Goal: Contribute content: Add original content to the website for others to see

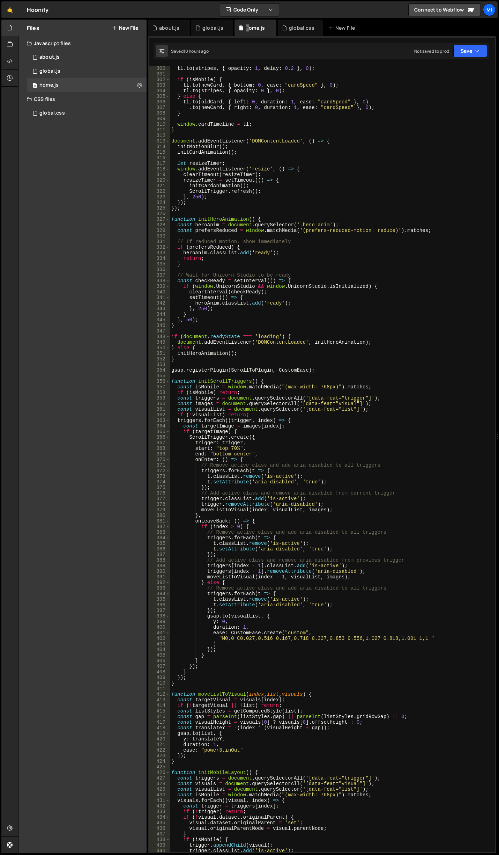
scroll to position [1676, 0]
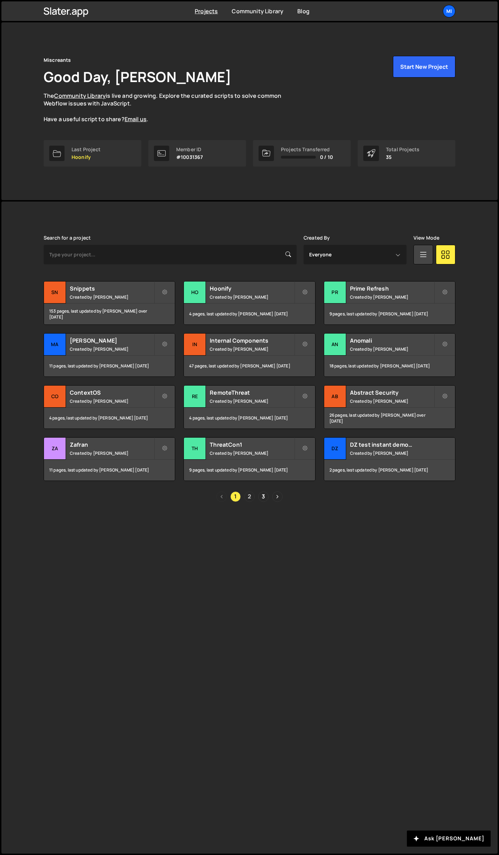
click at [251, 495] on link "2" at bounding box center [249, 496] width 10 height 10
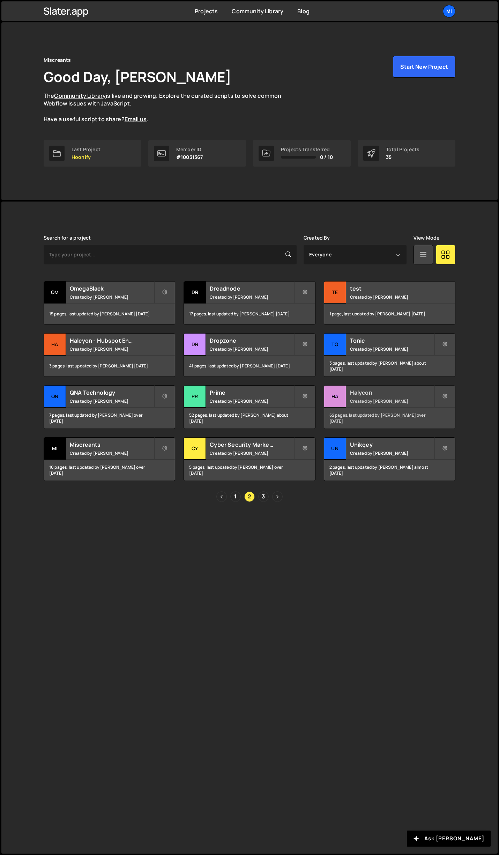
click at [379, 389] on h2 "Halycon" at bounding box center [392, 393] width 84 height 8
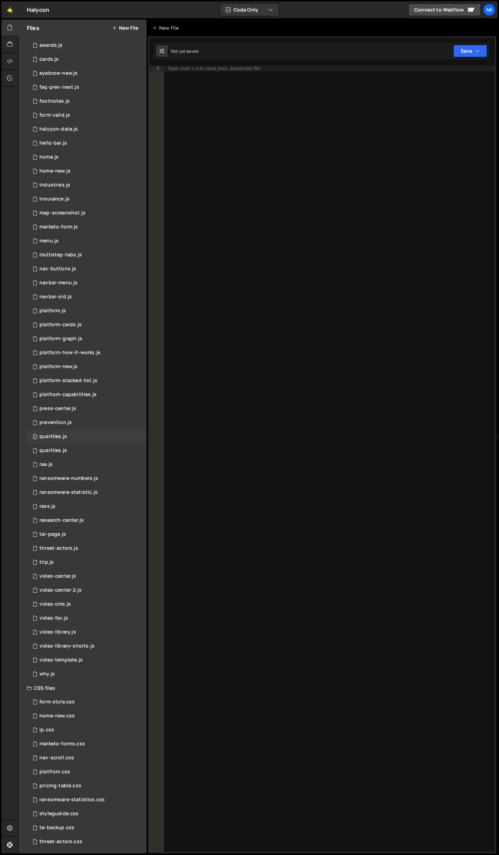
scroll to position [56, 0]
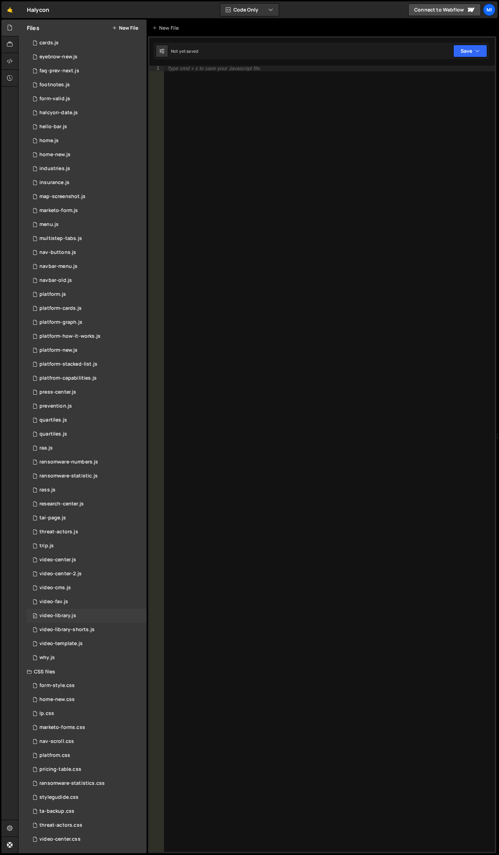
click at [89, 615] on div "0 video-library.js 0" at bounding box center [87, 616] width 120 height 14
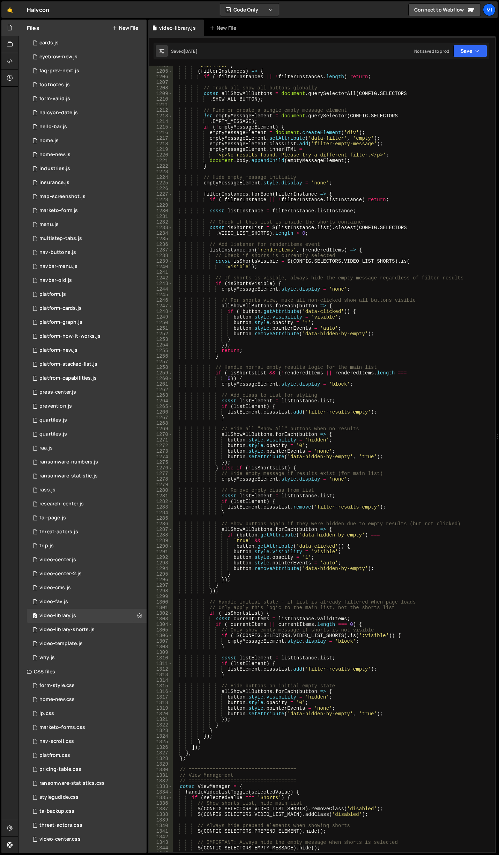
scroll to position [6746, 0]
click at [95, 561] on div "0 video-center.js 0" at bounding box center [87, 560] width 120 height 14
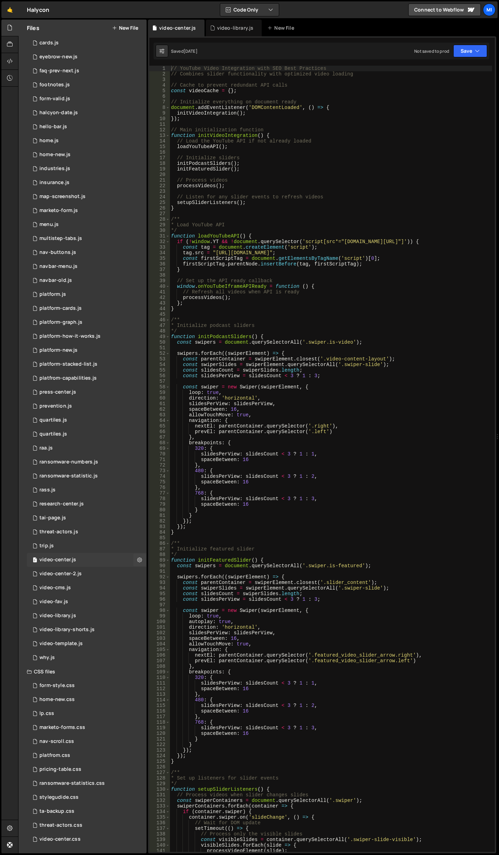
scroll to position [0, 0]
click at [91, 576] on div "0 video-center-2.js 0" at bounding box center [87, 574] width 120 height 14
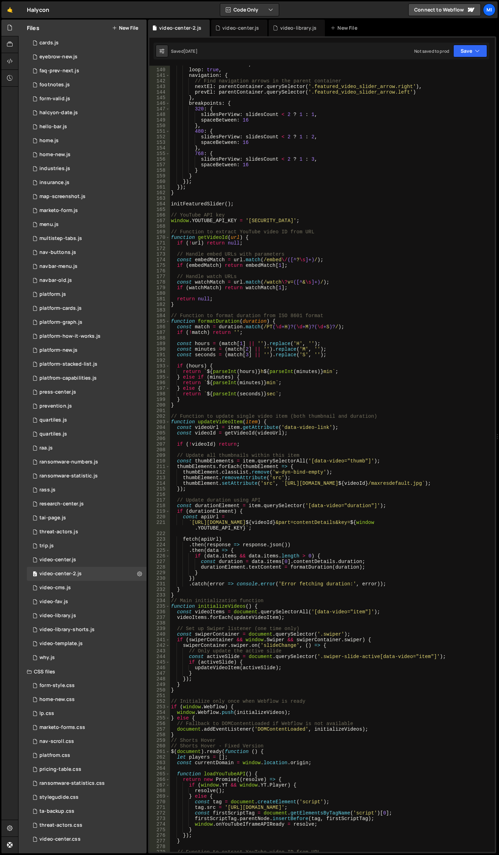
scroll to position [775, 0]
drag, startPoint x: 169, startPoint y: 256, endPoint x: 272, endPoint y: 349, distance: 138.6
click at [272, 349] on div "function initPodcastSliders() { 139 140 141 142 143 144 145 146 147 148 149 150…" at bounding box center [322, 459] width 346 height 786
click at [170, 210] on div "165" at bounding box center [159, 210] width 21 height 6
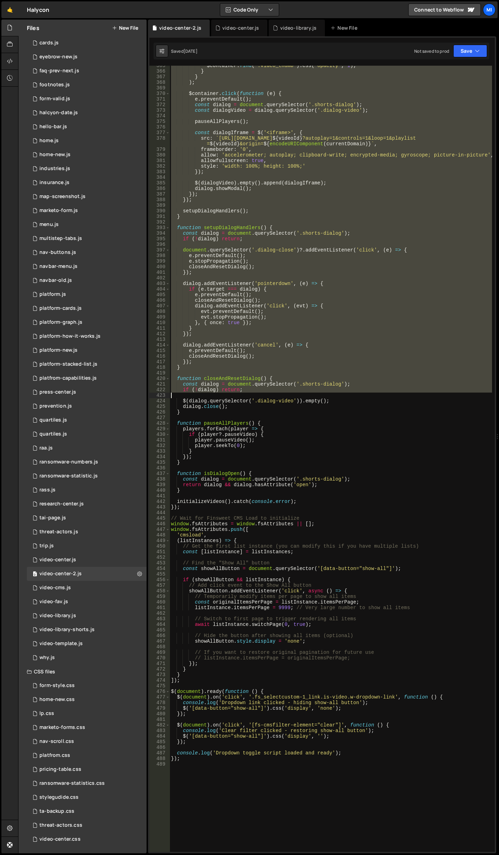
scroll to position [2074, 0]
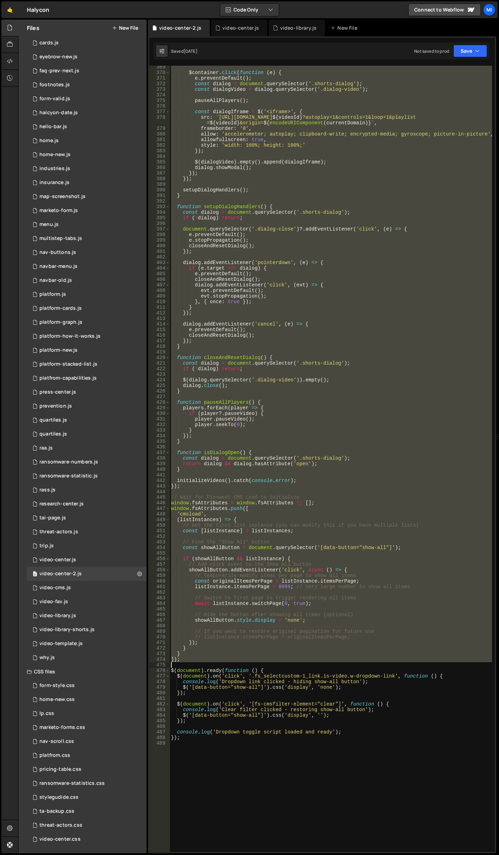
drag, startPoint x: 172, startPoint y: 212, endPoint x: 316, endPoint y: 667, distance: 477.3
click at [316, 667] on div "$container . click ( function ( e ) { e . preventDefault ( ) ; const dialog = d…" at bounding box center [331, 462] width 323 height 797
type textarea "]);"
click at [98, 610] on div "0 video-library.js 0" at bounding box center [87, 616] width 120 height 14
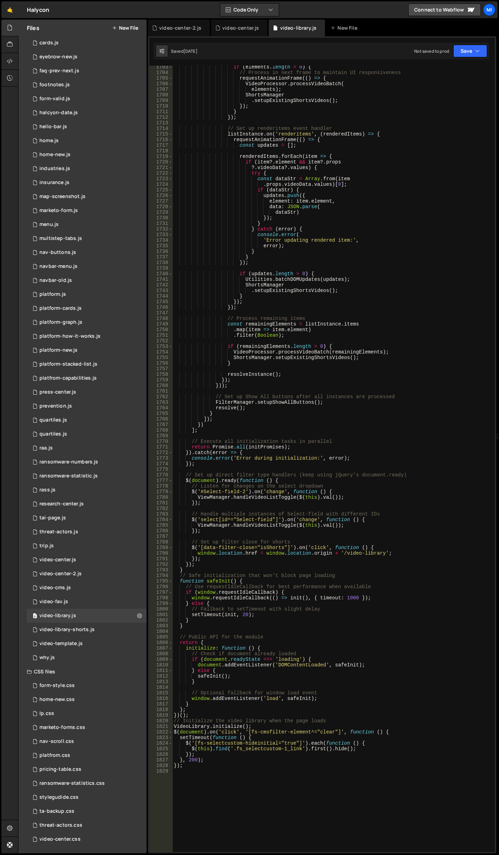
scroll to position [9742, 0]
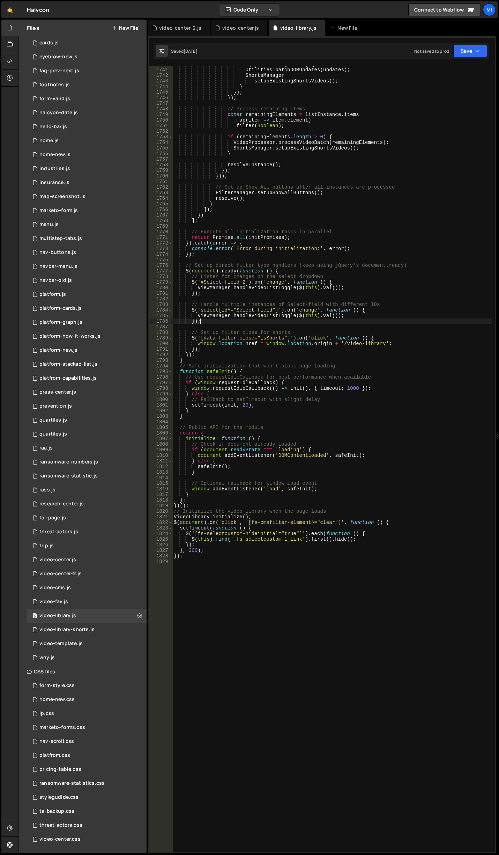
click at [343, 323] on div "if ( updates . length > 0 ) { Utilities . batchDOMUpdates ( updates ) ; ShortsM…" at bounding box center [332, 459] width 320 height 797
type textarea "});"
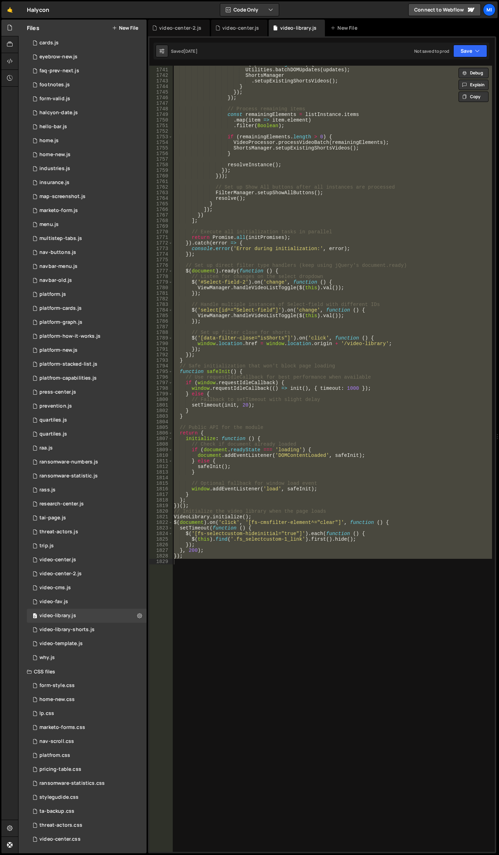
click at [123, 24] on div "Files New File" at bounding box center [83, 28] width 128 height 17
click at [127, 26] on button "New File" at bounding box center [125, 28] width 26 height 6
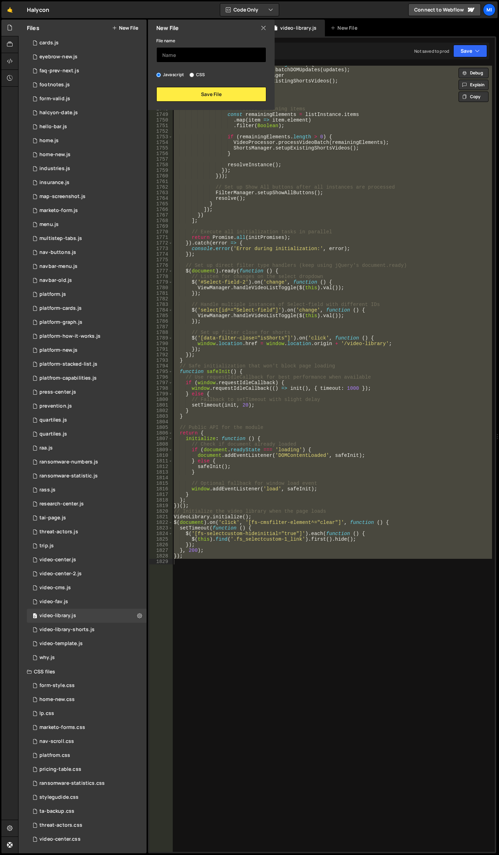
click at [187, 54] on input "text" at bounding box center [211, 54] width 110 height 15
type input "webinars-on-demand"
click at [208, 100] on button "Save File" at bounding box center [211, 94] width 110 height 15
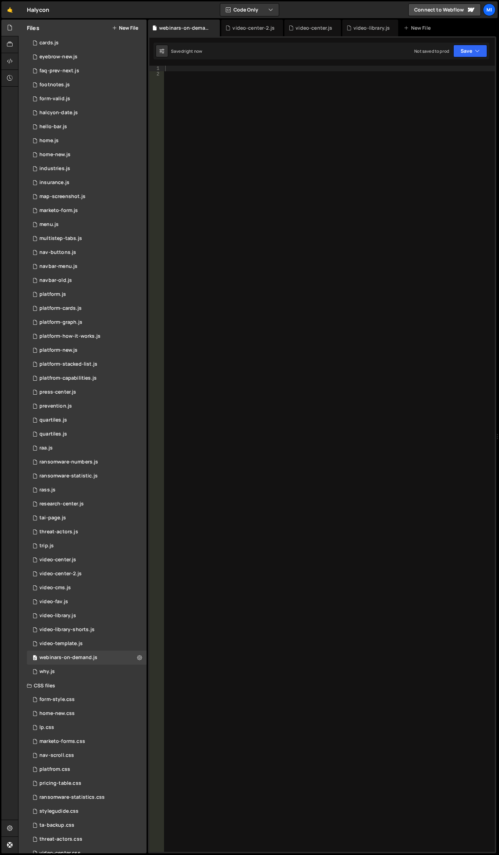
click at [223, 102] on div at bounding box center [329, 464] width 331 height 797
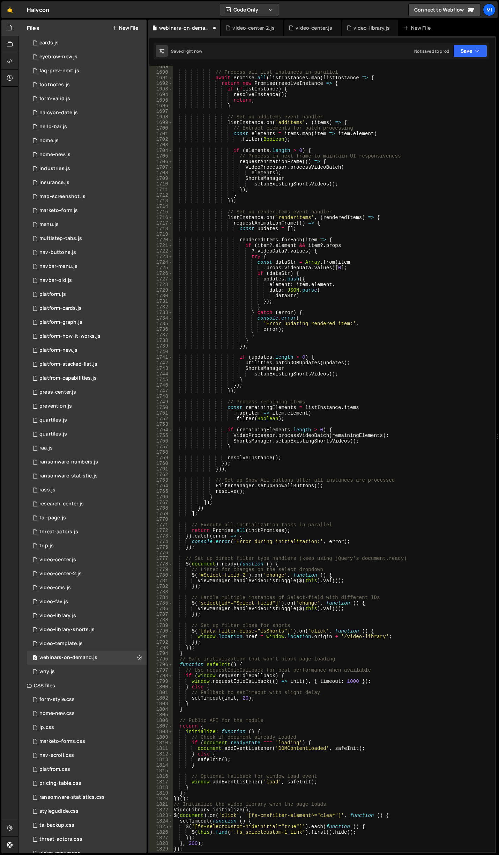
scroll to position [9454, 0]
click at [12, 58] on icon at bounding box center [10, 61] width 6 height 8
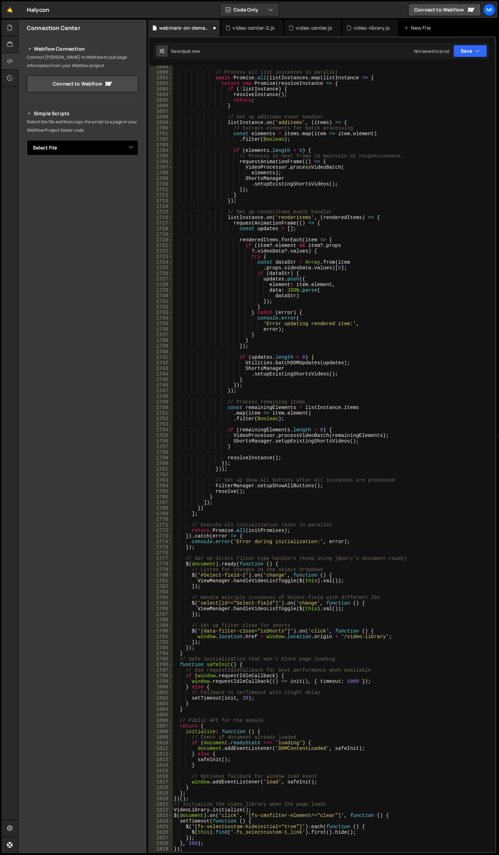
click at [85, 144] on select "Select File accordion-test.js accordion-test.js awards.js cards.js eyebrow-new.…" at bounding box center [82, 147] width 111 height 15
select select "48476"
click at [27, 140] on select "Select File accordion-test.js accordion-test.js awards.js cards.js eyebrow-new.…" at bounding box center [82, 147] width 111 height 15
click at [134, 172] on button "Button group with nested dropdown" at bounding box center [133, 171] width 10 height 15
click at [128, 183] on link "Copy Staging js" at bounding box center [109, 185] width 58 height 10
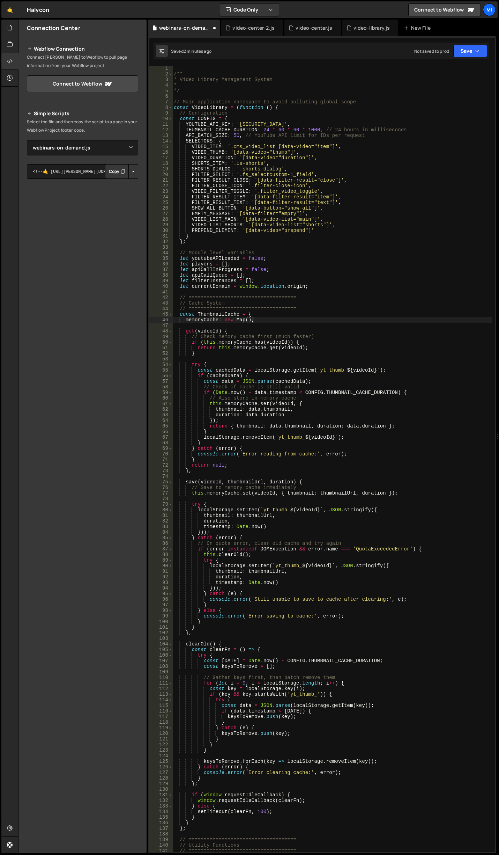
click at [339, 317] on div "/** * Video Library Management System * */ // Main application namespace to avo…" at bounding box center [332, 464] width 320 height 797
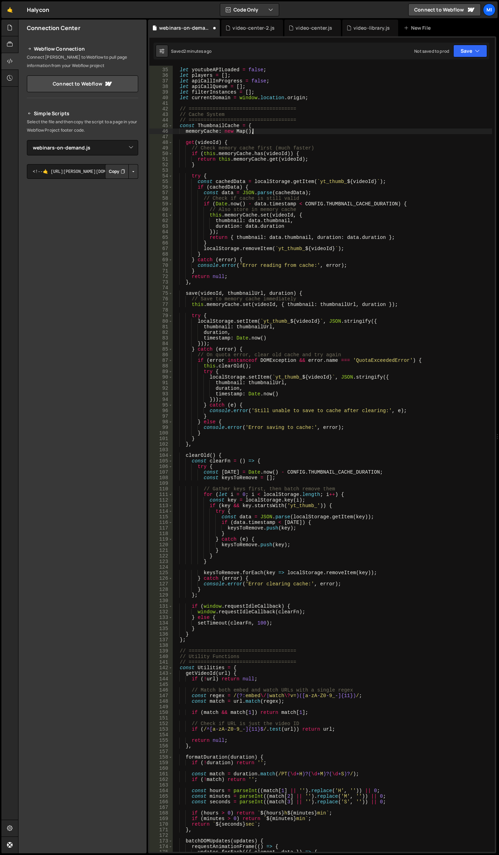
scroll to position [168, 0]
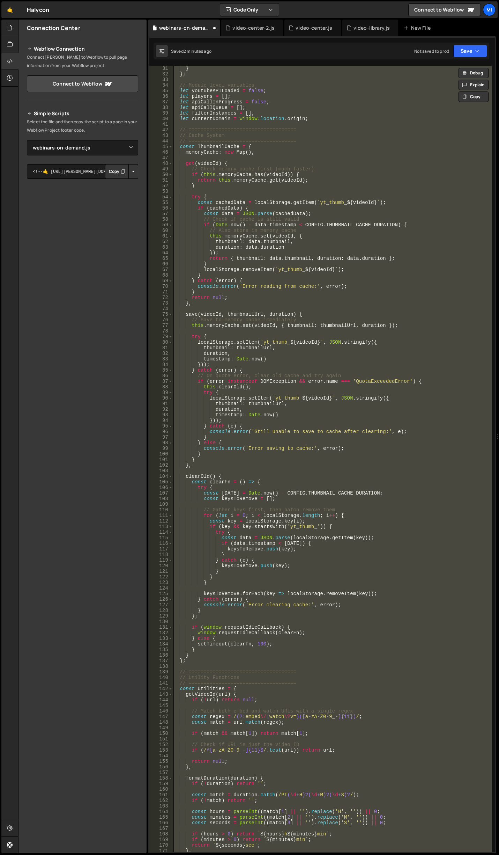
click at [348, 180] on div "} } ; // Module level variables let youtubeAPILoaded = false ; let players = [ …" at bounding box center [332, 459] width 320 height 786
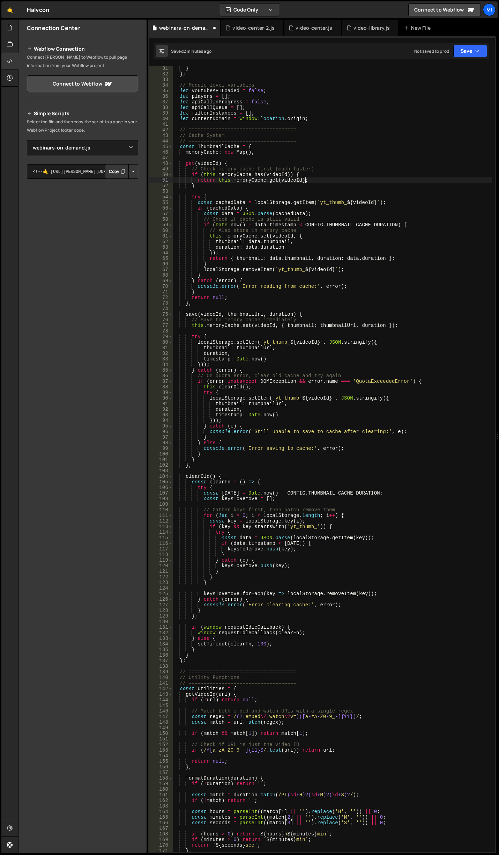
click at [322, 247] on div "} } ; // Module level variables let youtubeAPILoaded = false ; let players = [ …" at bounding box center [332, 464] width 320 height 797
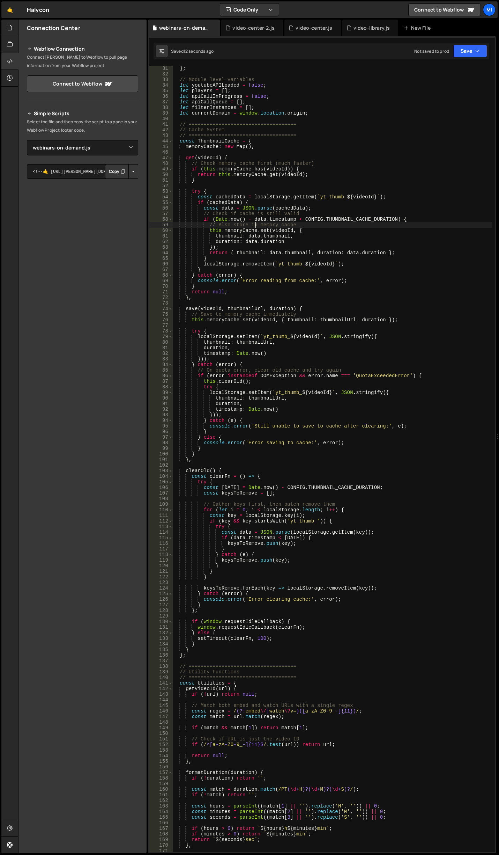
click at [255, 226] on div "} ; // Module level variables let youtubeAPILoaded = false ; let players = [ ] …" at bounding box center [332, 464] width 320 height 797
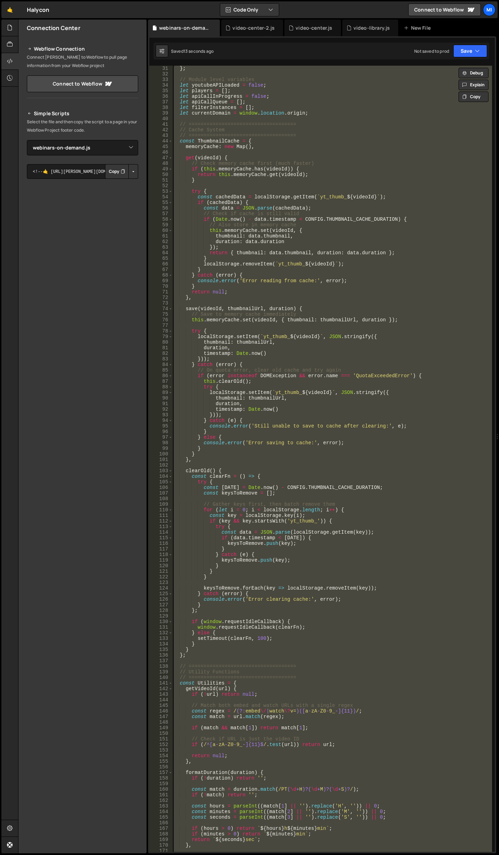
paste textarea
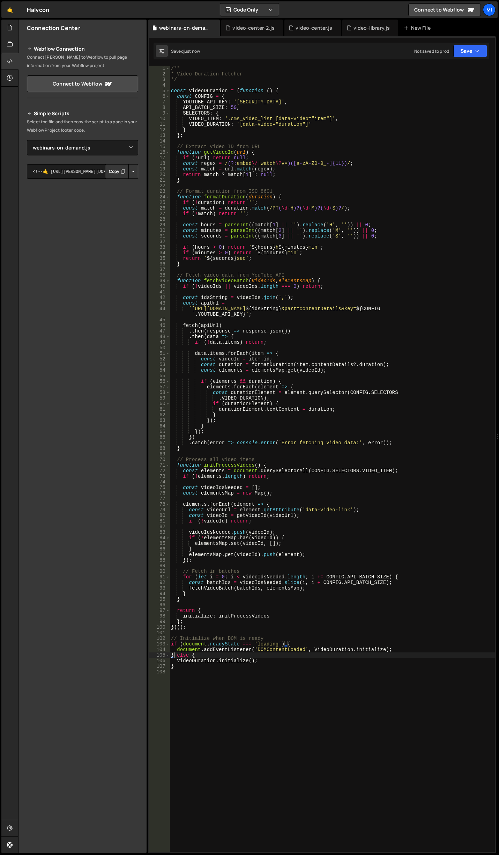
scroll to position [0, 0]
click at [273, 253] on div "/** * Video Duration Fetcher */ const VideoDuration = ( function ( ) { const CO…" at bounding box center [332, 464] width 325 height 797
drag, startPoint x: 173, startPoint y: 74, endPoint x: 117, endPoint y: 52, distance: 60.4
click at [117, 52] on div "Files New File Javascript files 0 accordion-test.js 0 0 accordion-test.js 0 1 a…" at bounding box center [258, 437] width 481 height 834
type textarea "/** * Video Duration Fetcher"
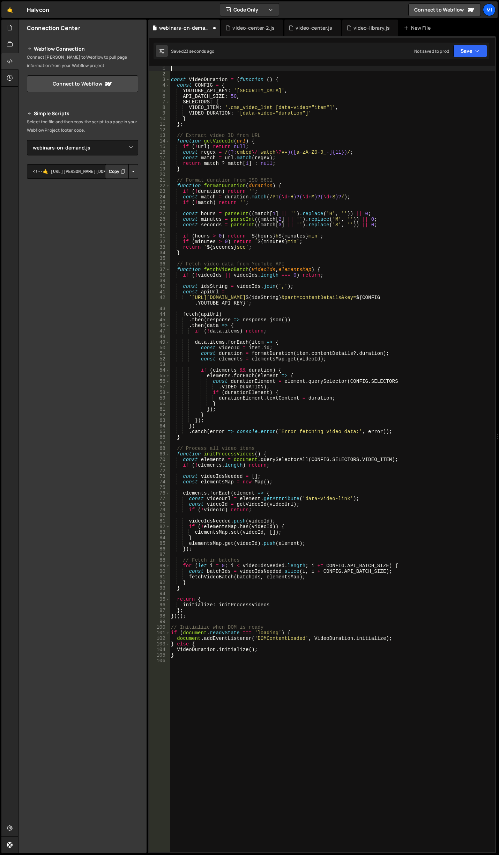
type textarea "const VideoDuration = (function () {"
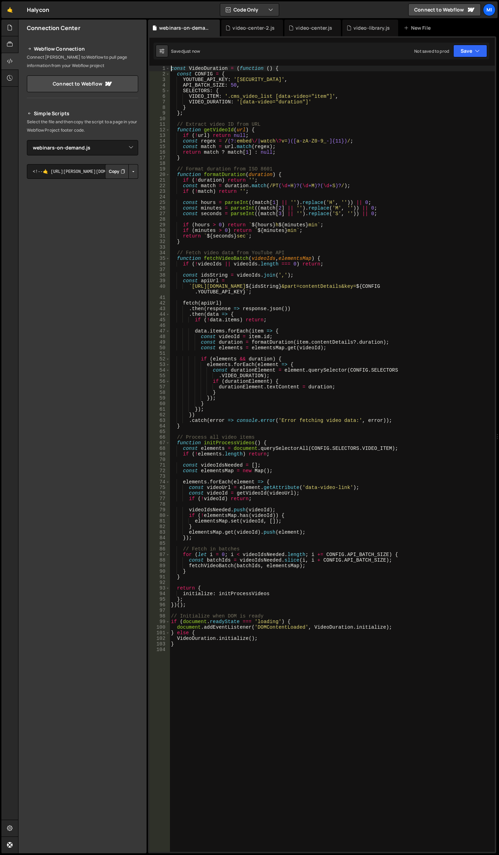
click at [308, 117] on div "const VideoDuration = ( function ( ) { const CONFIG = { YOUTUBE_API_KEY : '[SEC…" at bounding box center [332, 464] width 325 height 797
click at [311, 112] on div "const VideoDuration = ( function ( ) { const CONFIG = { YOUTUBE_API_KEY : '[SEC…" at bounding box center [332, 464] width 325 height 797
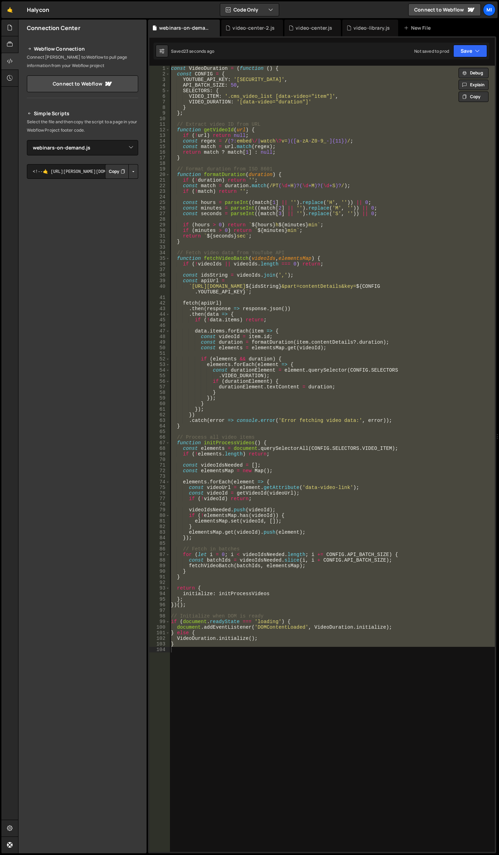
click at [309, 357] on div "const VideoDuration = ( function ( ) { const CONFIG = { YOUTUBE_API_KEY : '[SEC…" at bounding box center [332, 459] width 325 height 786
paste textarea "const durationElement = element.querySelector([DOMAIN_NAME]_DURATION);"
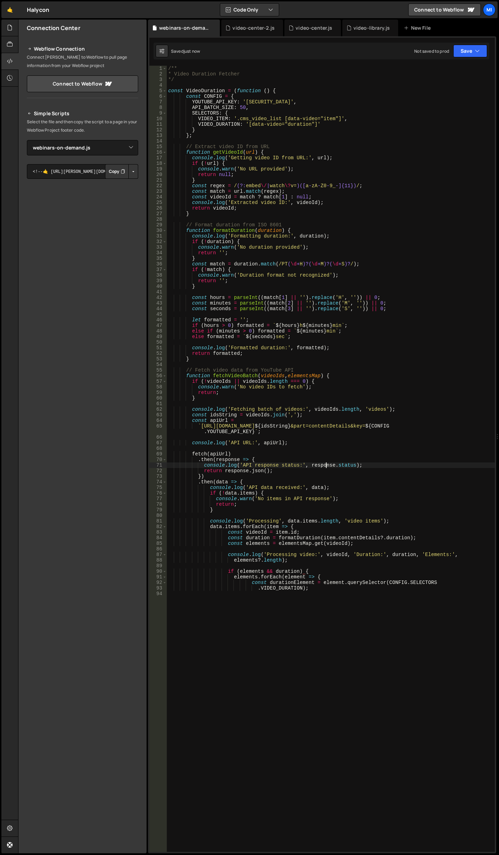
click at [327, 465] on div "/** * Video Duration Fetcher */ const VideoDuration = ( function ( ) { const CO…" at bounding box center [331, 464] width 328 height 797
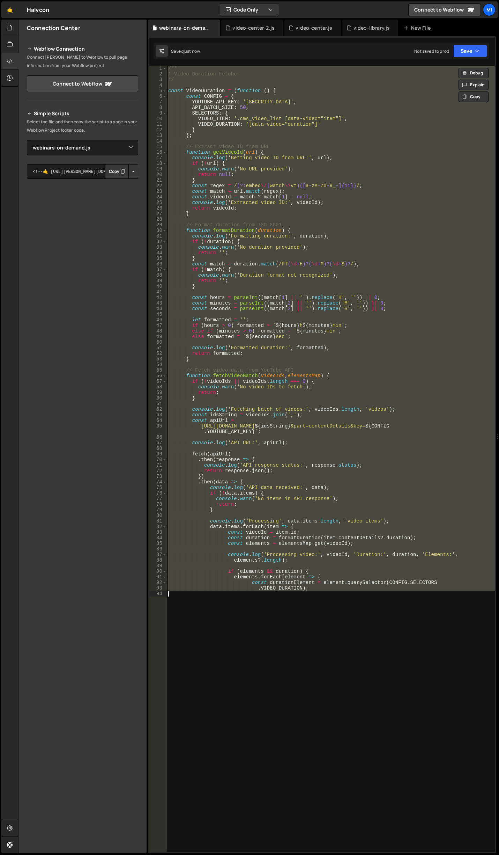
paste textarea "if (!elementsMap.h"
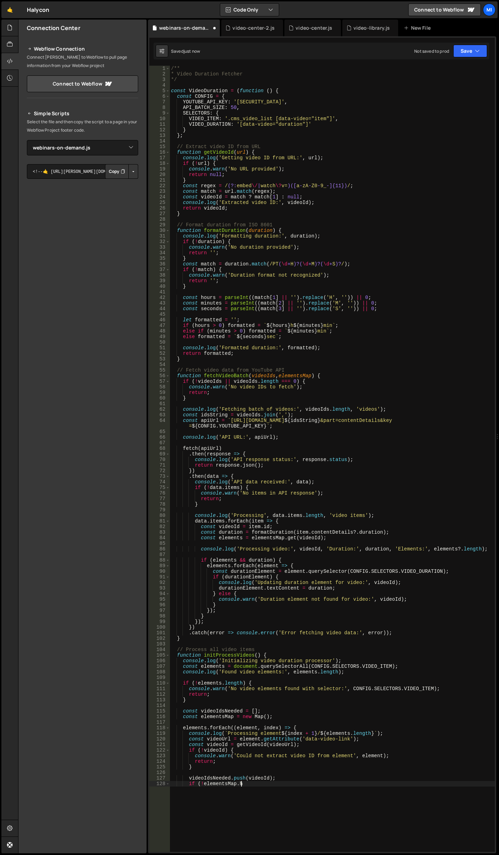
type textarea "}"
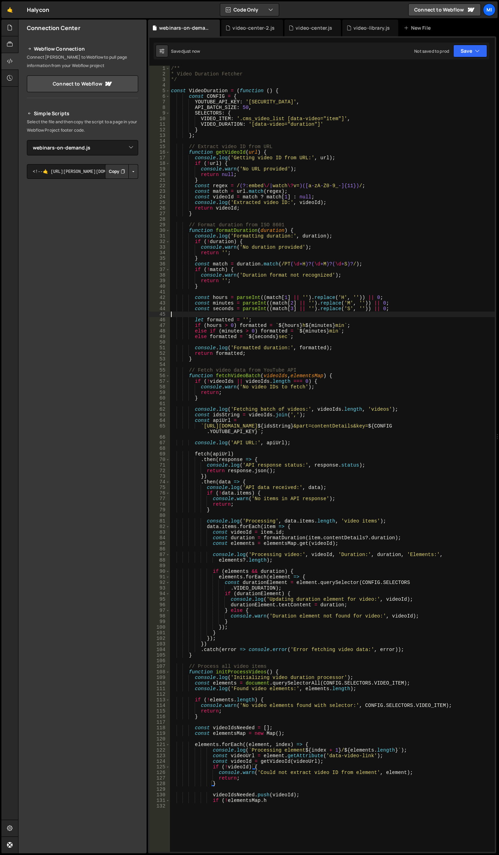
click at [258, 313] on div "/** * Video Duration Fetcher */ const VideoDuration = ( function ( ) { const CO…" at bounding box center [332, 464] width 325 height 797
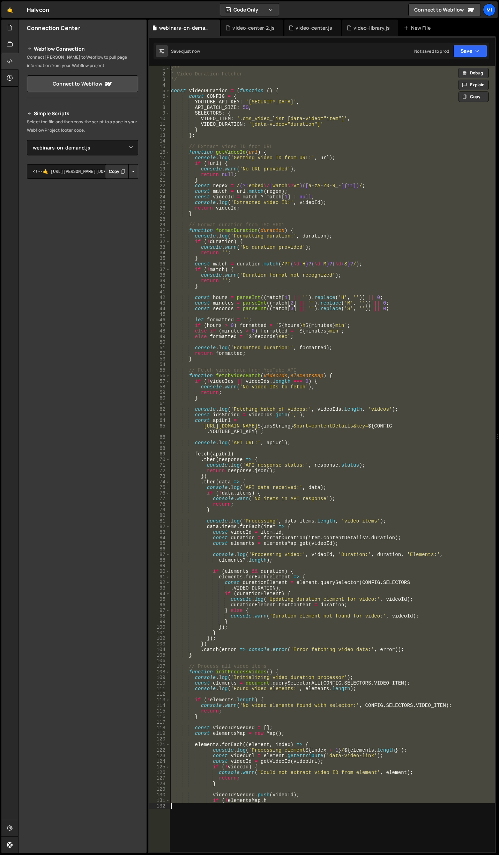
paste textarea "}"
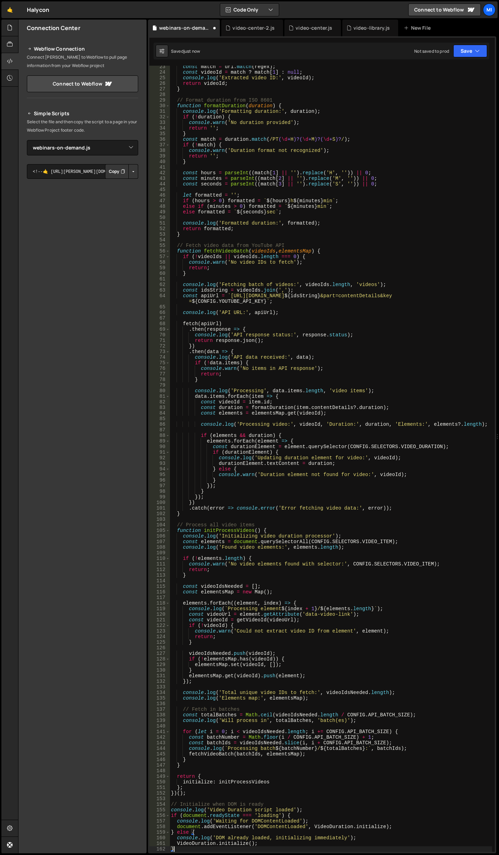
scroll to position [125, 0]
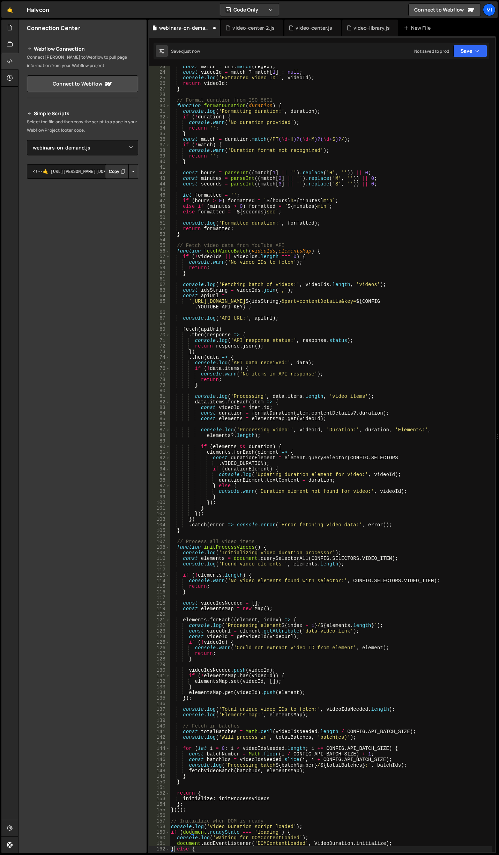
type textarea "} else {"
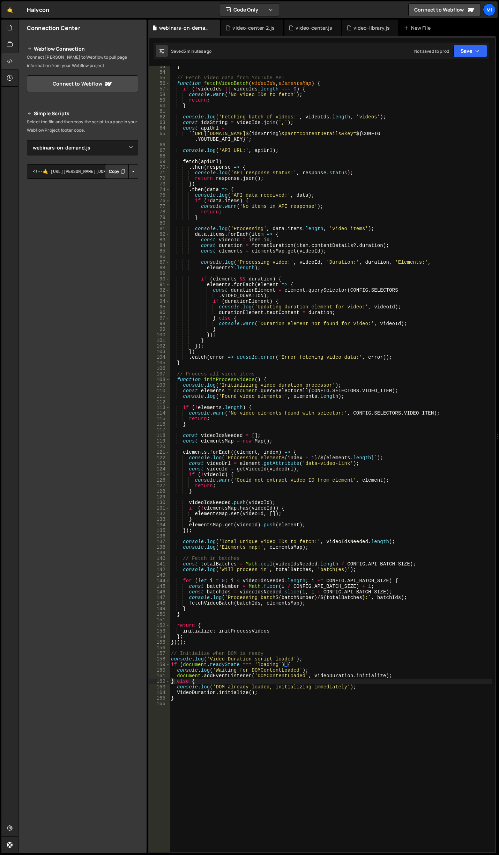
scroll to position [313, 0]
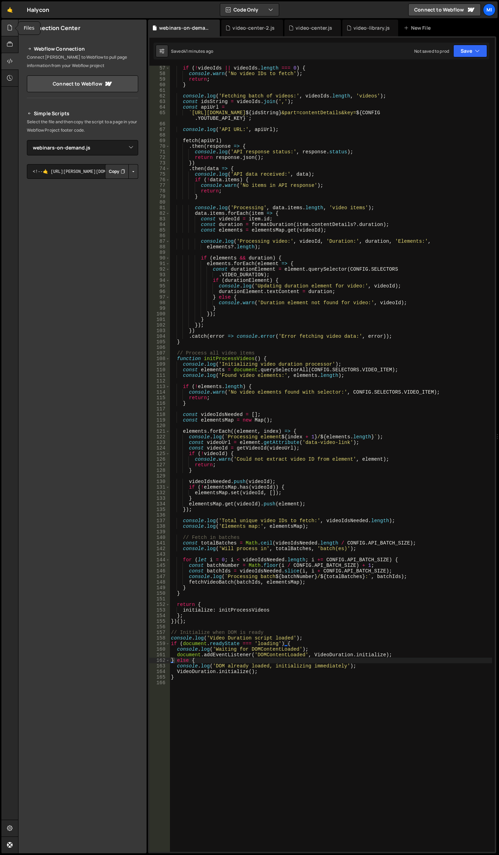
click at [3, 35] on div at bounding box center [9, 28] width 17 height 17
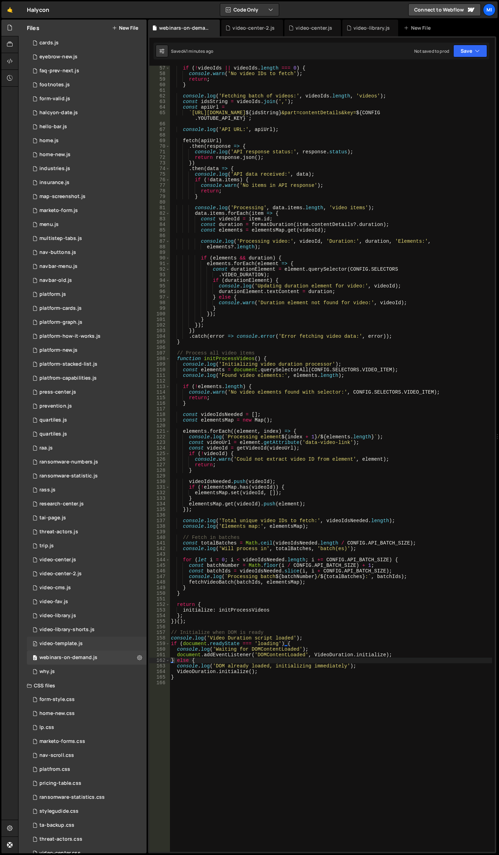
click at [96, 644] on div "0 video-template.js 0" at bounding box center [87, 644] width 120 height 14
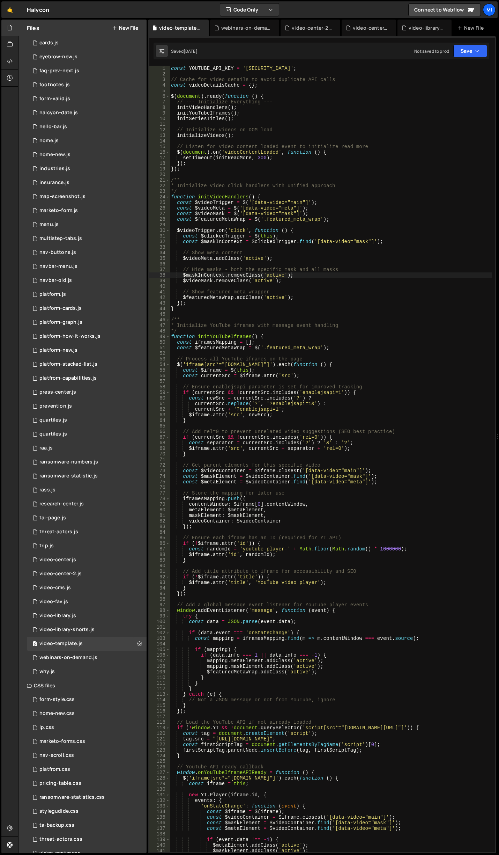
click at [311, 273] on div "const YOUTUBE_API_KEY = '[SECURITY_DATA]' ; // Cache for video details to avoid…" at bounding box center [331, 464] width 323 height 797
click at [364, 202] on div "const YOUTUBE_API_KEY = '[SECURITY_DATA]' ; // Cache for video details to avoid…" at bounding box center [331, 464] width 323 height 797
type textarea "const $videoTrigger = $('[data-video="main"]');"
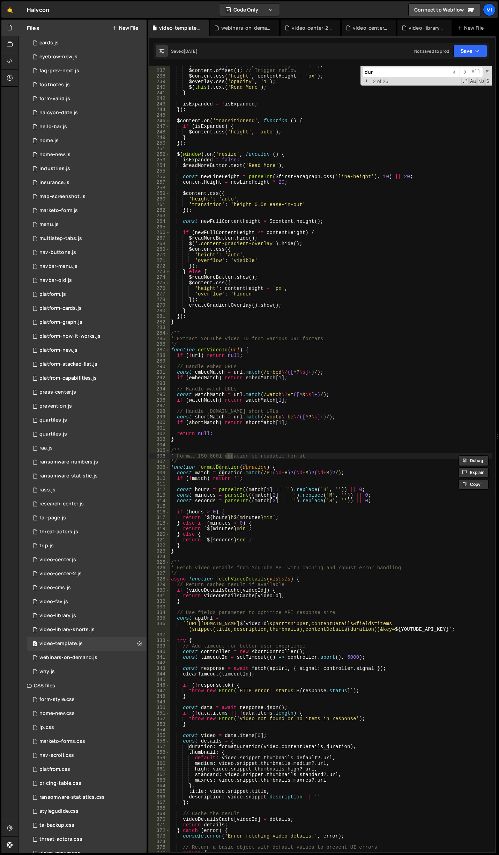
scroll to position [1317, 0]
type input "duration"
click at [137, 646] on icon at bounding box center [139, 643] width 5 height 7
click at [319, 579] on div "$content . css ( 'height' , currentHeight + 'px' ) ; $content . offset ( ) ; //…" at bounding box center [331, 460] width 323 height 797
type textarea "}"
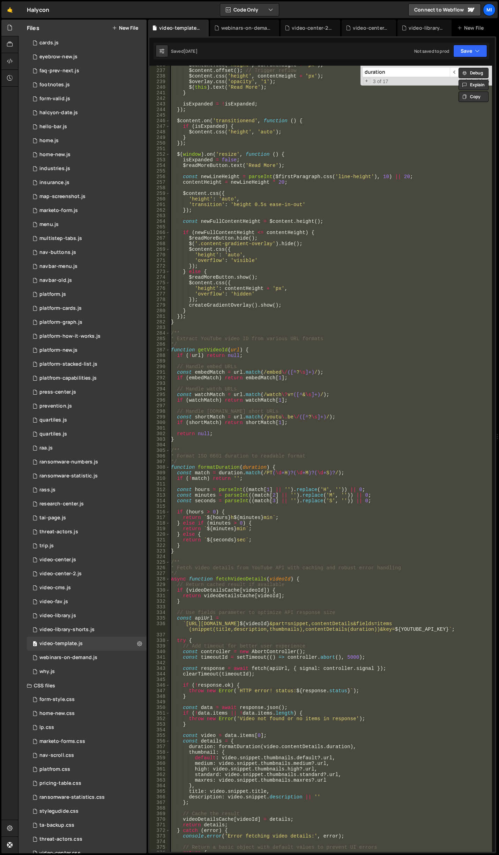
click at [132, 29] on button "New File" at bounding box center [125, 28] width 26 height 6
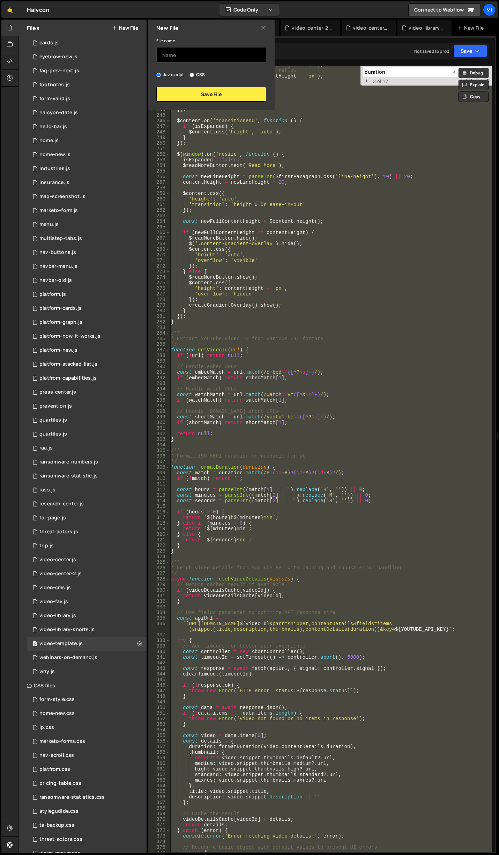
click at [189, 54] on input "text" at bounding box center [211, 54] width 110 height 15
type input "webinar-template"
click at [213, 97] on button "Save File" at bounding box center [211, 94] width 110 height 15
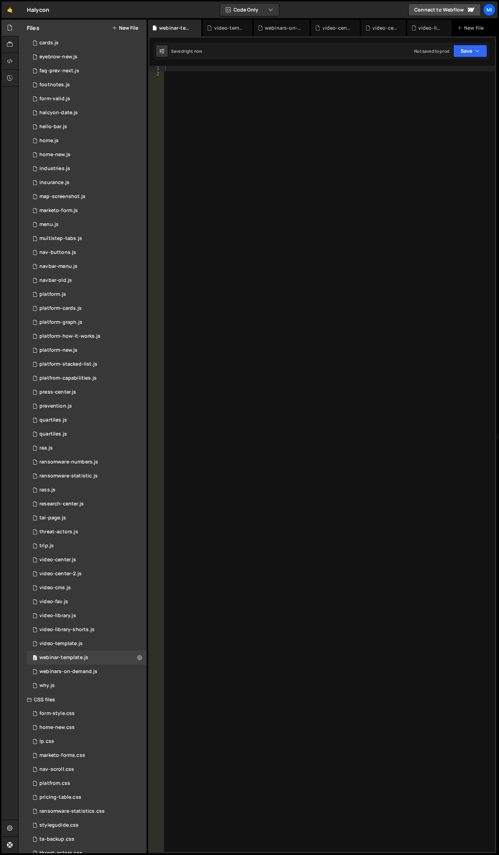
click at [213, 97] on div at bounding box center [329, 464] width 331 height 797
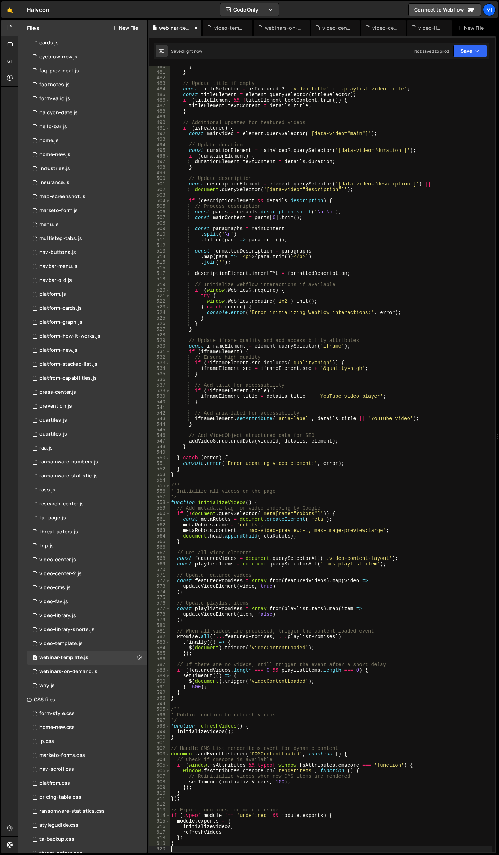
scroll to position [2683, 0]
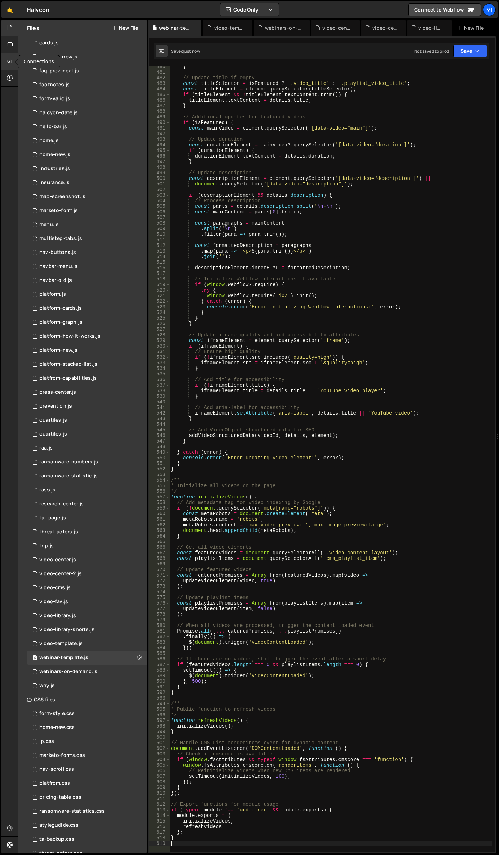
click at [10, 66] on div at bounding box center [9, 61] width 17 height 17
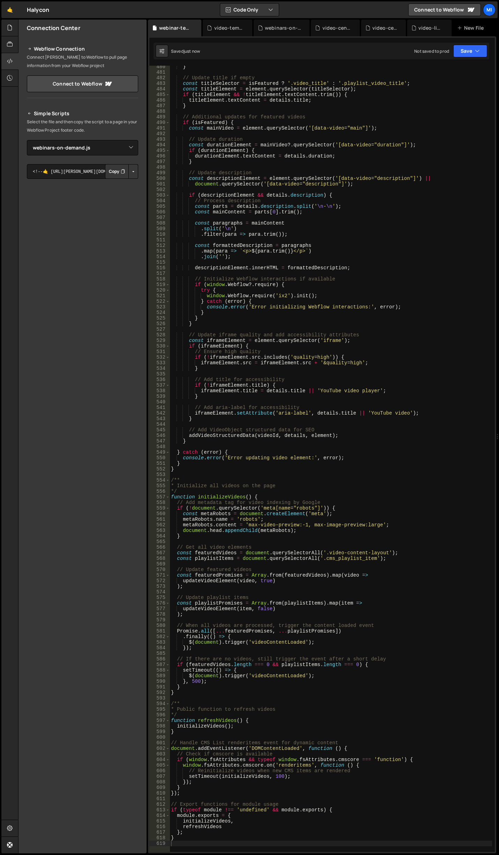
click at [88, 139] on div "Simple Scripts Select the file and then copy the script to a page in your Webfl…" at bounding box center [82, 215] width 111 height 213
click at [95, 143] on select "Select File accordion-test.js accordion-test.js awards.js cards.js eyebrow-new.…" at bounding box center [82, 147] width 111 height 15
select select "48479"
click at [27, 140] on select "Select File accordion-test.js accordion-test.js awards.js cards.js eyebrow-new.…" at bounding box center [82, 147] width 111 height 15
click at [133, 169] on button "Button group with nested dropdown" at bounding box center [133, 171] width 10 height 15
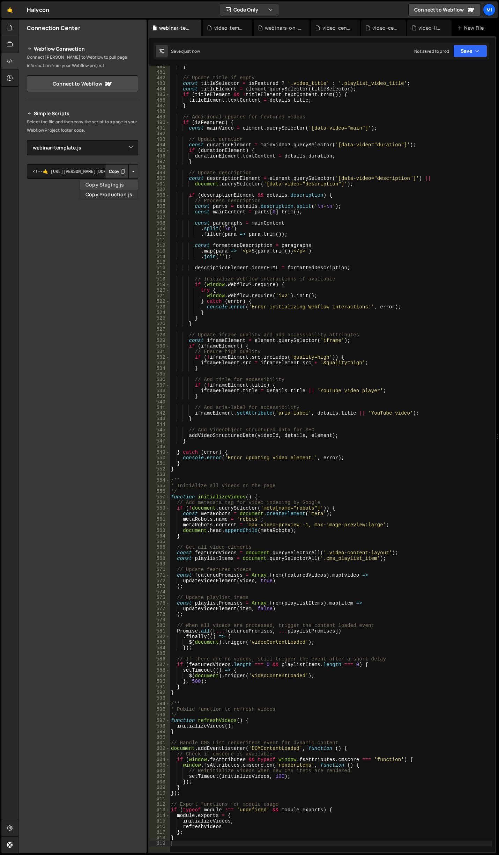
click at [130, 182] on link "Copy Staging js" at bounding box center [109, 185] width 58 height 10
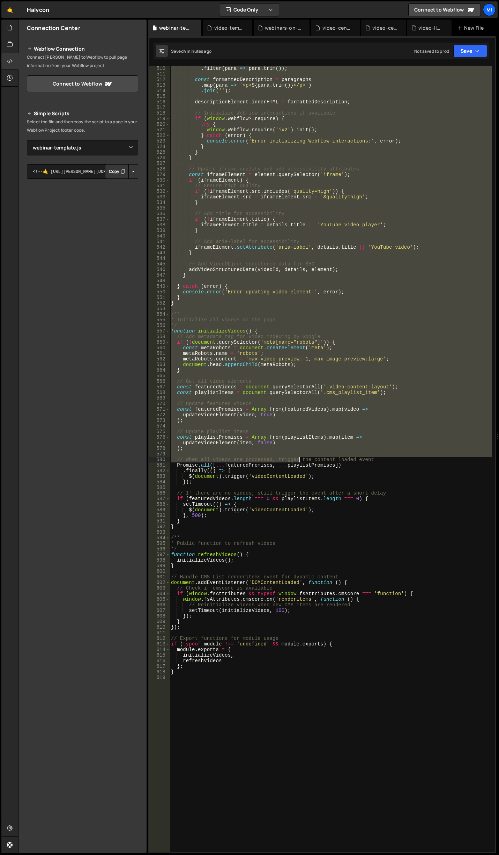
scroll to position [2996, 0]
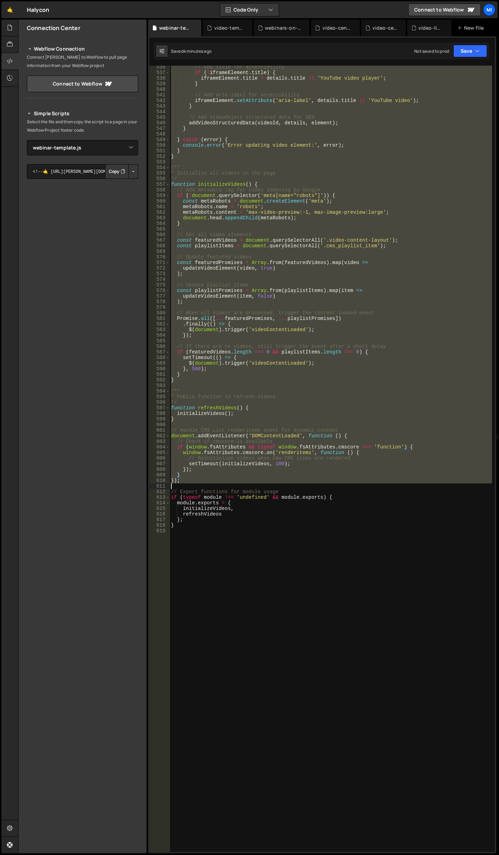
drag, startPoint x: 172, startPoint y: 424, endPoint x: 301, endPoint y: 492, distance: 146.4
click at [301, 492] on div "// Add title for accessibility if ( ! iframeElement . title ) { iframeElement .…" at bounding box center [331, 462] width 323 height 797
type textarea "// Export functions for module usage"
click at [309, 555] on div "// Add title for accessibility if ( ! iframeElement . title ) { iframeElement .…" at bounding box center [331, 462] width 323 height 797
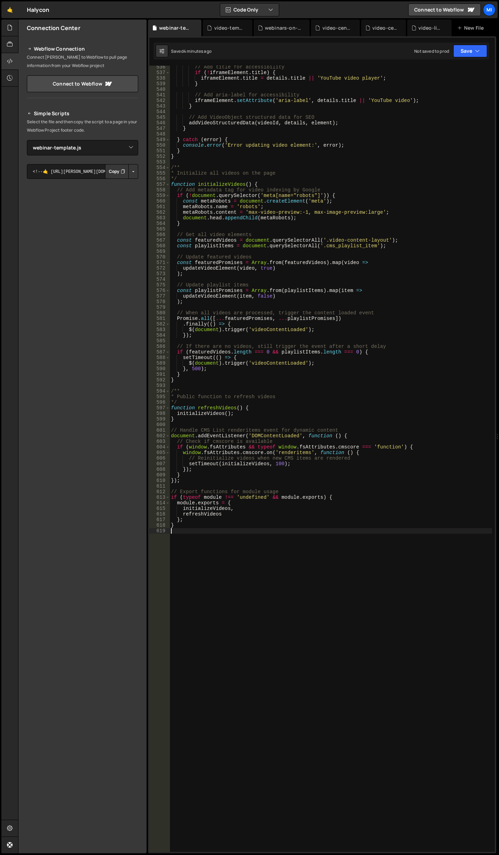
type textarea "}"
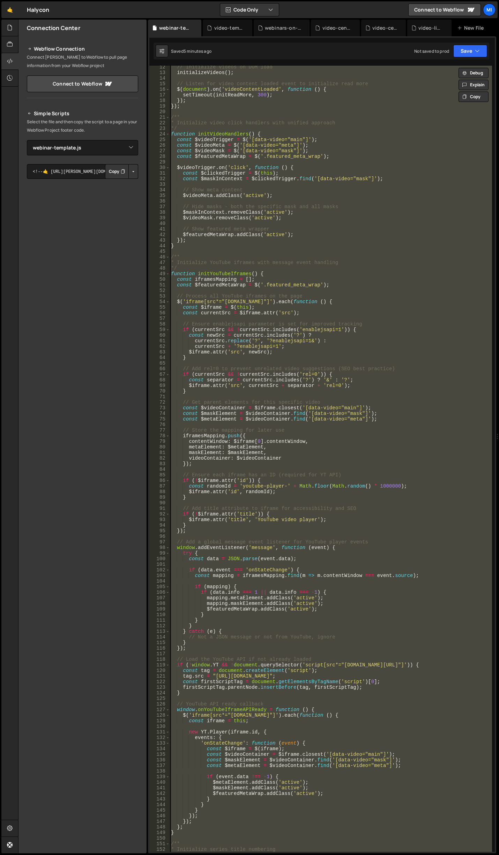
scroll to position [0, 0]
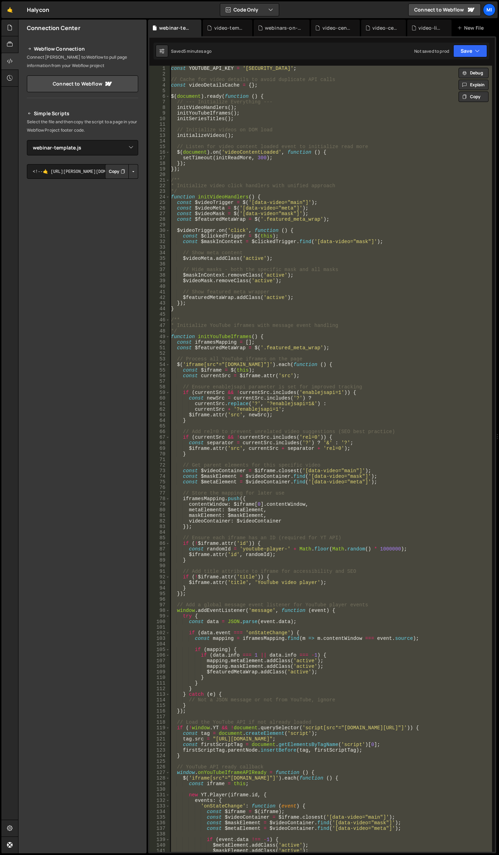
click at [280, 532] on div "const YOUTUBE_API_KEY = '[SECURITY_DATA]' ; // Cache for video details to avoid…" at bounding box center [331, 459] width 323 height 786
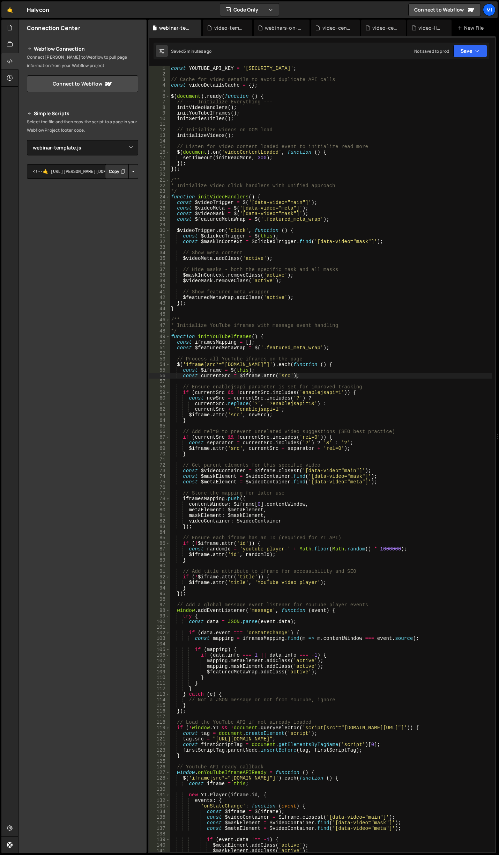
click at [372, 378] on div "const YOUTUBE_API_KEY = '[SECURITY_DATA]' ; // Cache for video details to avoid…" at bounding box center [331, 464] width 323 height 797
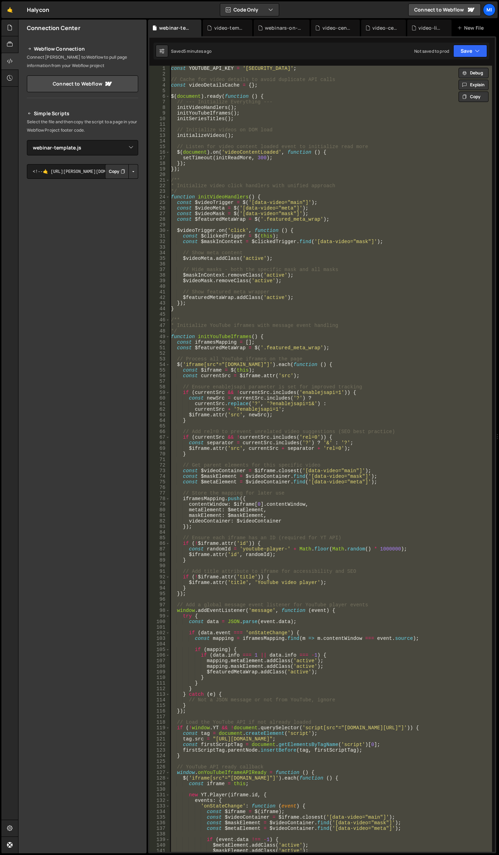
paste textarea
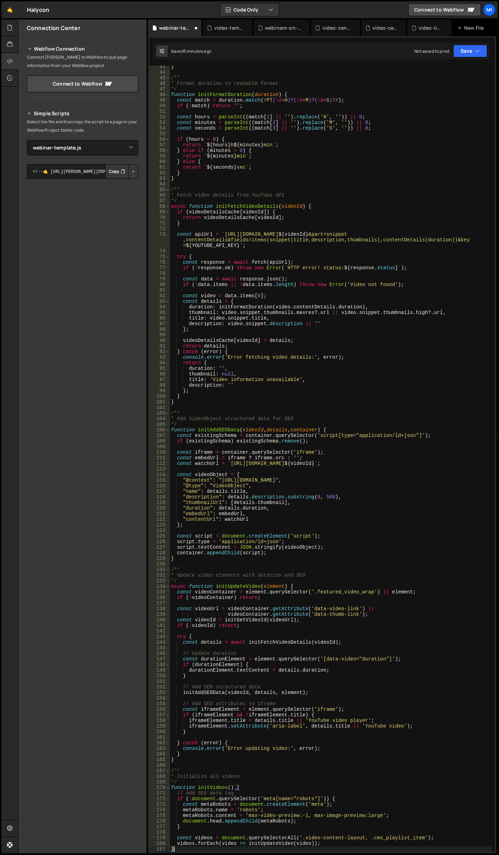
scroll to position [236, 0]
click at [372, 235] on div "} /** * Format duration to readable format */ function initFormatDuration ( dur…" at bounding box center [331, 462] width 323 height 797
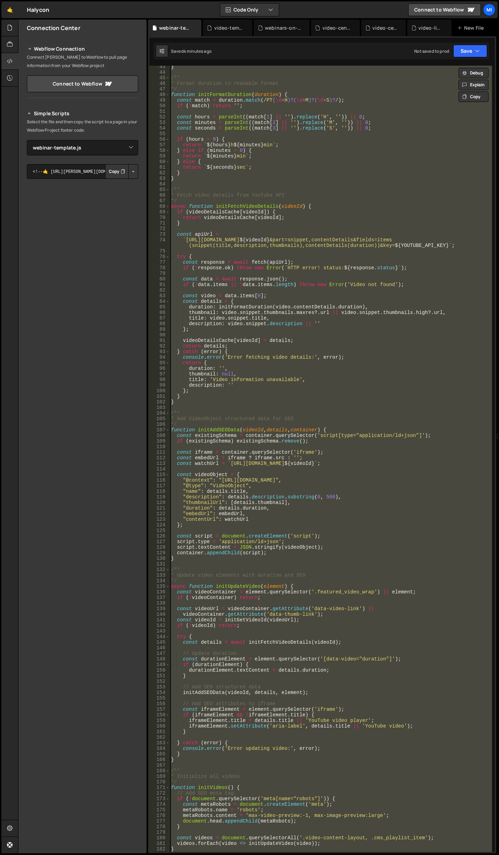
paste textarea
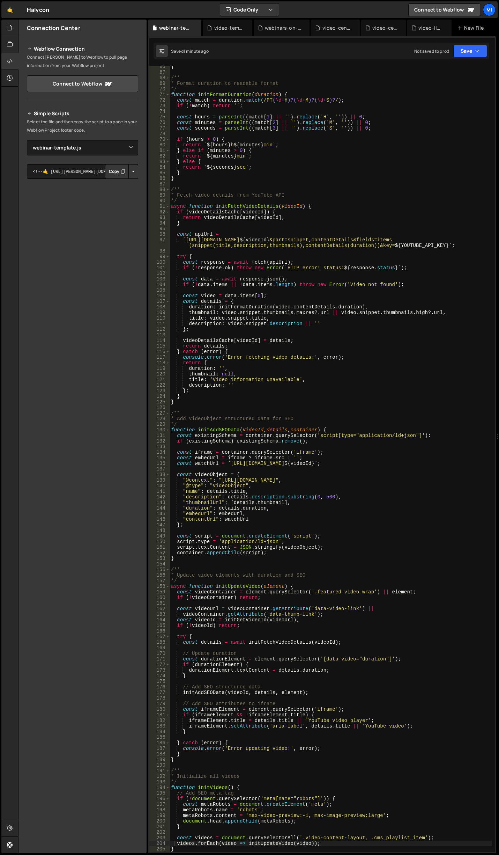
click at [418, 255] on div "} /** * Format duration to readable format */ function initFormatDuration ( dur…" at bounding box center [331, 462] width 323 height 797
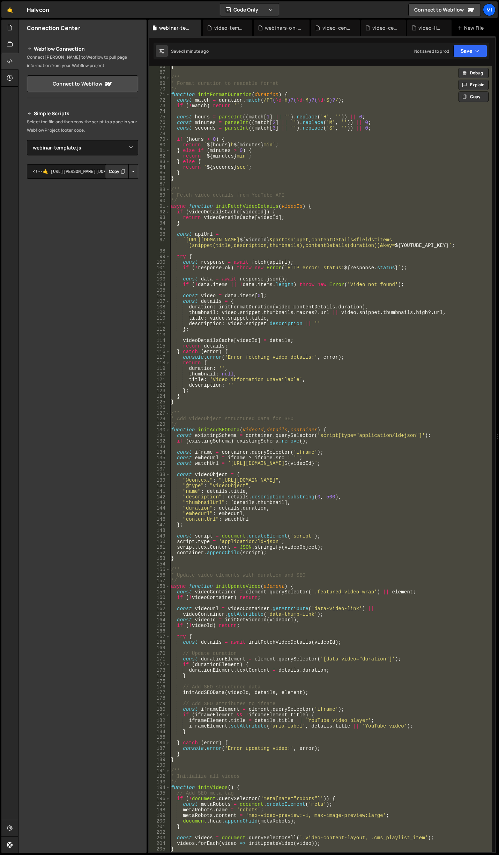
paste textarea
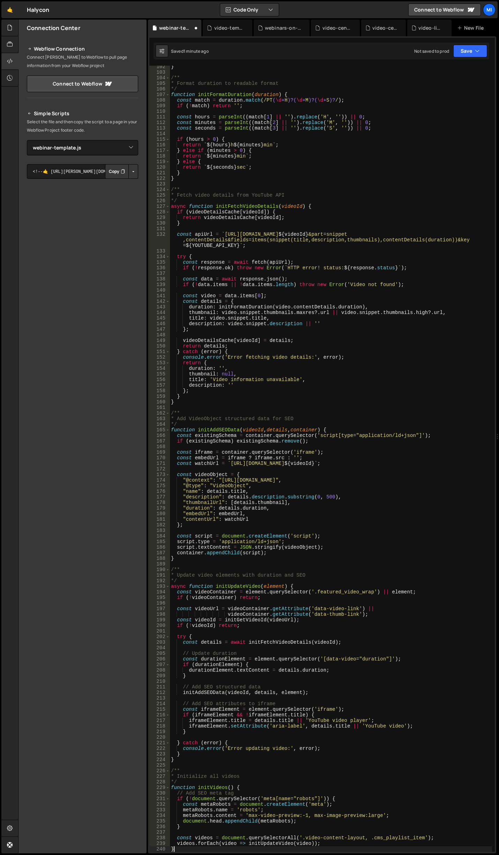
scroll to position [566, 0]
click at [257, 247] on div "} /** * Format duration to readable format */ function initFormatDuration ( dur…" at bounding box center [331, 462] width 323 height 797
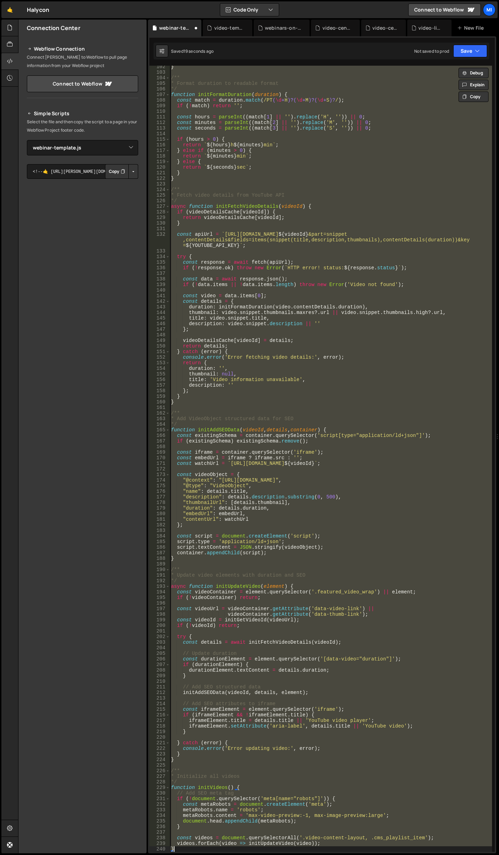
type textarea "}"
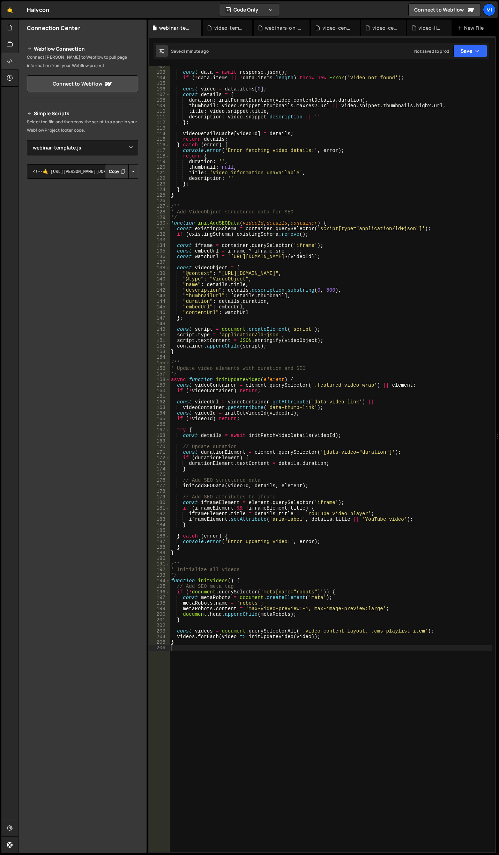
click at [422, 283] on div "const data = await response . json ( ) ; if ( ! data . items || ! data . items …" at bounding box center [331, 462] width 323 height 797
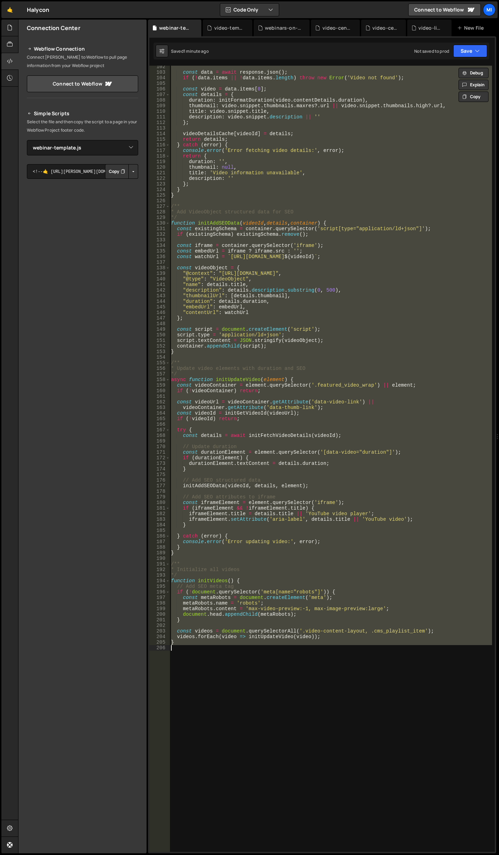
paste textarea
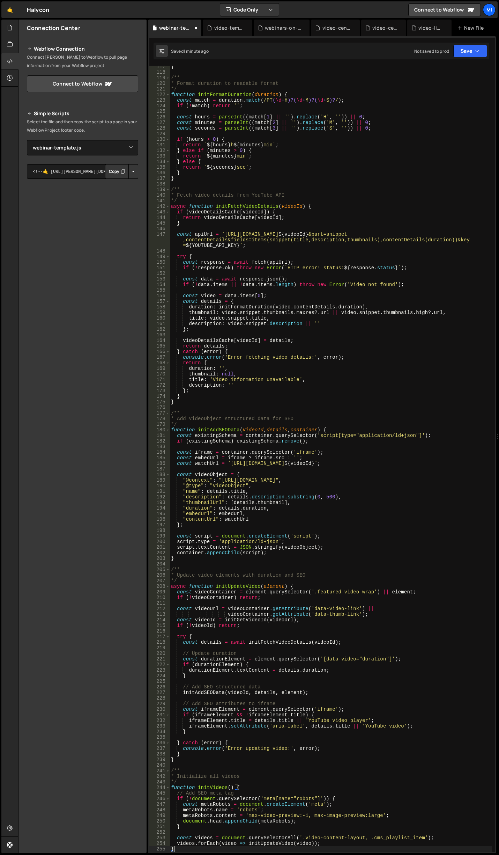
scroll to position [650, 0]
click at [499, 332] on div at bounding box center [498, 437] width 3 height 834
click at [463, 354] on div "} /** * Format duration to readable format */ function initFormatDuration ( dur…" at bounding box center [331, 462] width 323 height 797
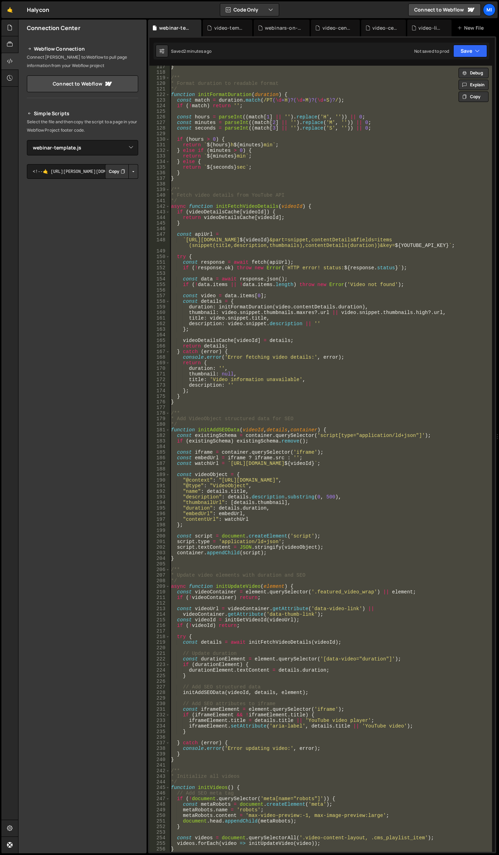
paste textarea
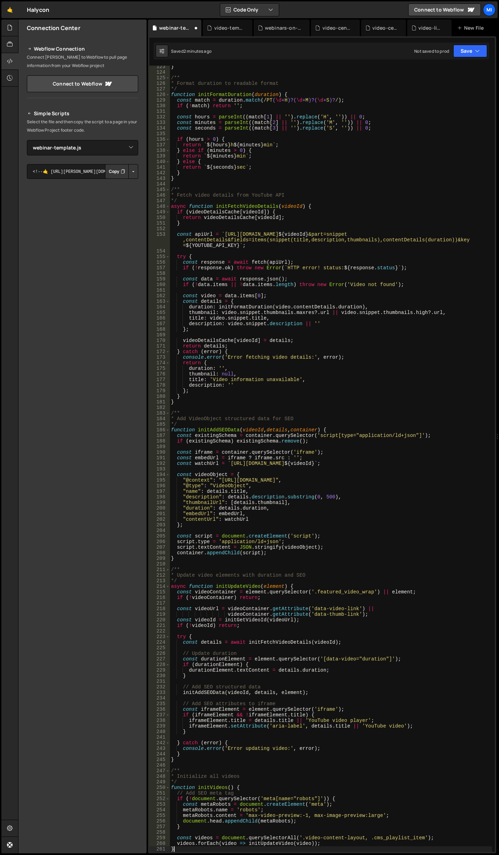
scroll to position [683, 0]
click at [333, 244] on div "} /** * Format duration to readable format */ function initFormatDuration ( dur…" at bounding box center [331, 462] width 323 height 797
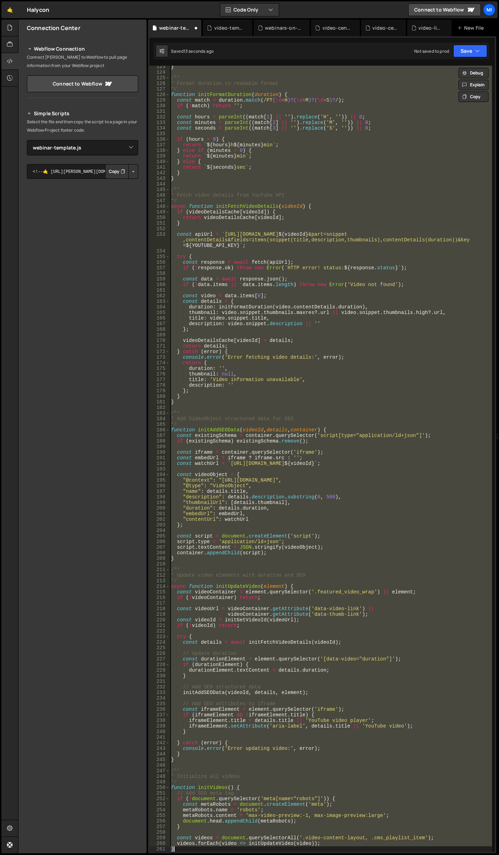
type textarea "}"
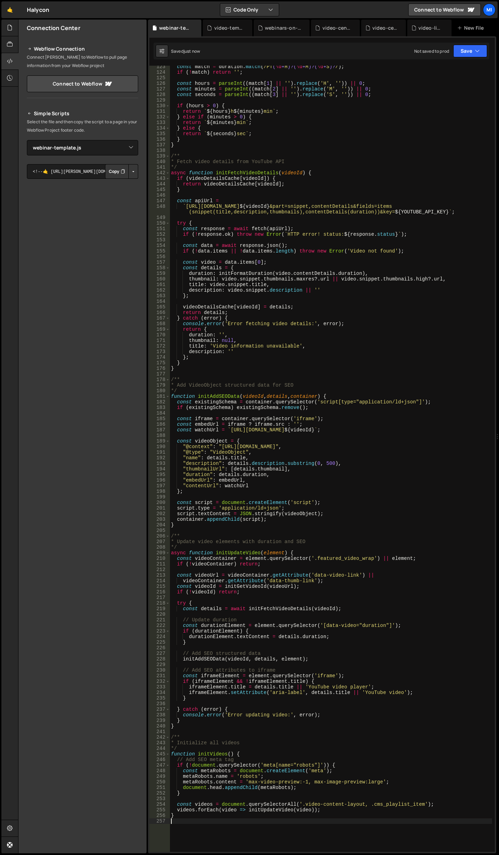
click at [339, 343] on div "const match = duration . match ( /PT ( \d + H )?( \d + M )?( \d + S )? / ) ; if…" at bounding box center [331, 462] width 323 height 797
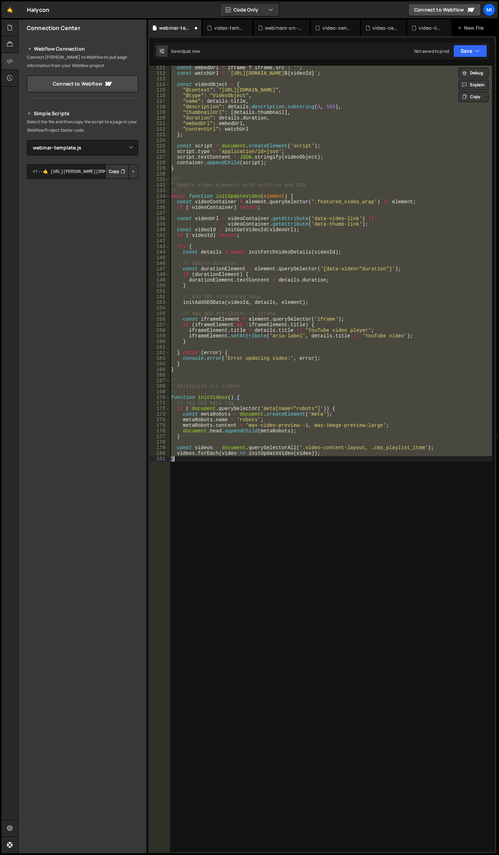
type textarea "}"
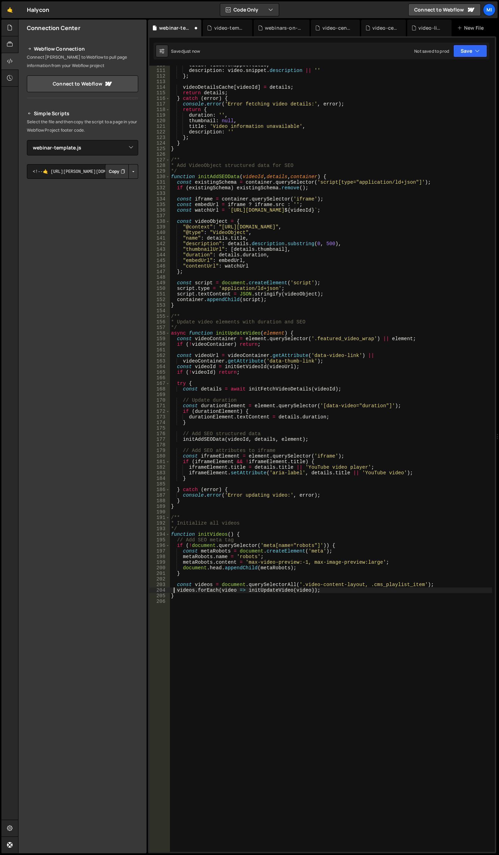
scroll to position [618, 0]
click at [376, 268] on div "title : video . snippet . title , description : video . snippet . description |…" at bounding box center [331, 460] width 323 height 797
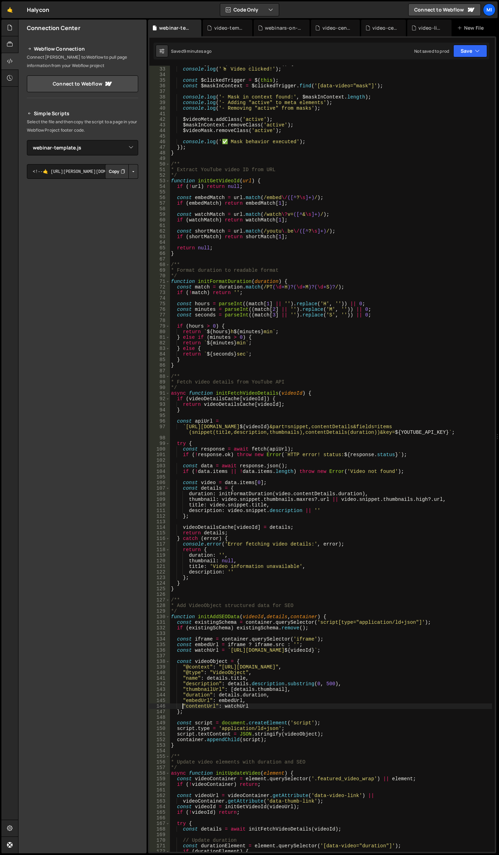
scroll to position [0, 0]
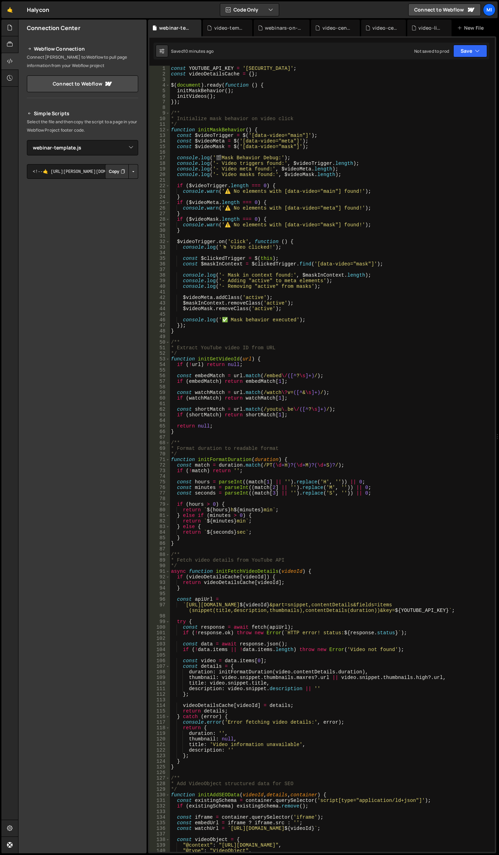
click at [266, 172] on div "const YOUTUBE_API_KEY = '[SECURITY_DATA]' ; const videoDetailsCache = { } ; $ (…" at bounding box center [331, 464] width 323 height 797
type textarea "}"
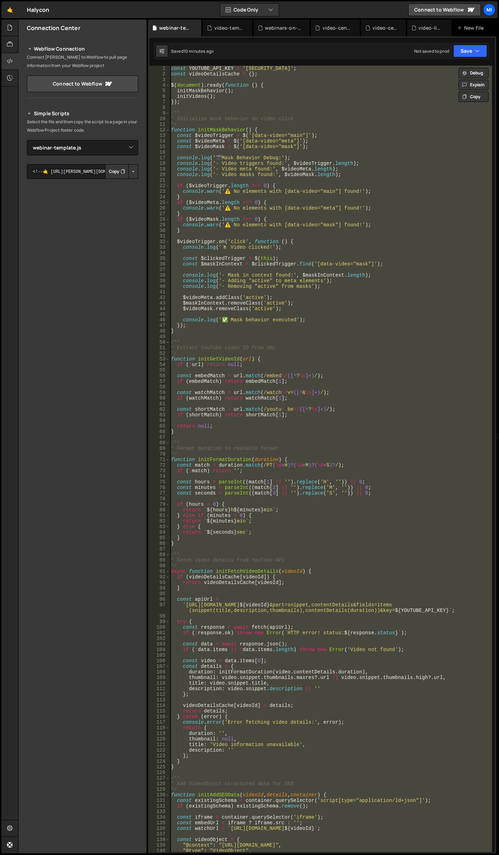
click at [231, 235] on div "const YOUTUBE_API_KEY = '[SECURITY_DATA]' ; const videoDetailsCache = { } ; $ (…" at bounding box center [331, 459] width 323 height 786
paste textarea
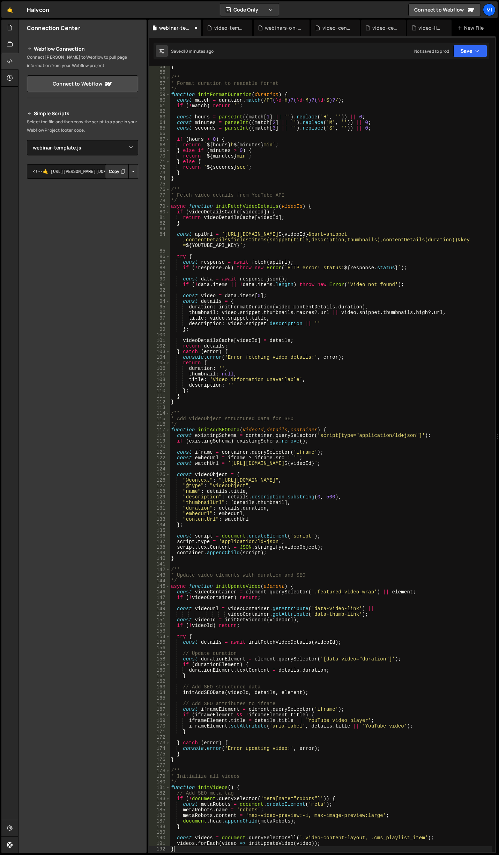
scroll to position [298, 0]
click at [318, 344] on div "} /** * Format duration to readable format */ function initFormatDuration ( dur…" at bounding box center [331, 462] width 323 height 797
click at [446, 348] on div "} /** * Format duration to readable format */ function initFormatDuration ( dur…" at bounding box center [331, 462] width 323 height 797
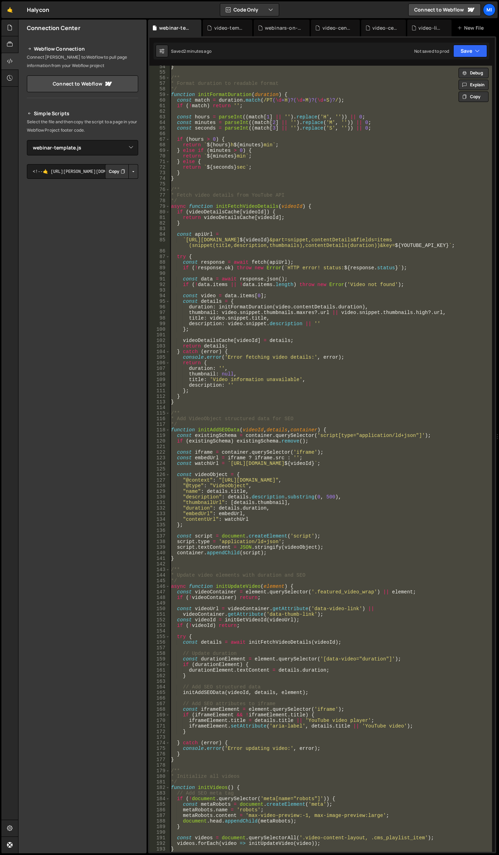
paste textarea
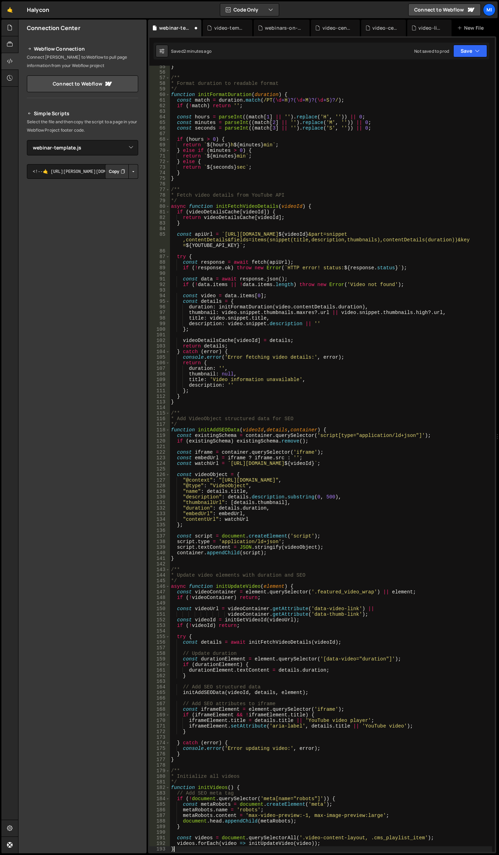
scroll to position [303, 0]
click at [260, 161] on div "} /** * Format duration to readable format */ function initFormatDuration ( dur…" at bounding box center [331, 462] width 323 height 797
type textarea "} else {"
click at [227, 29] on div "video-template.js" at bounding box center [229, 27] width 30 height 7
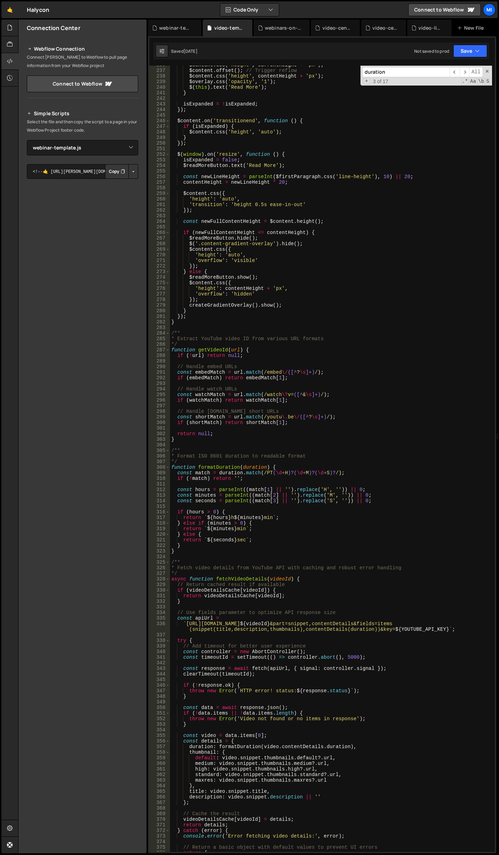
click at [279, 205] on div "$content . css ( 'height' , currentHeight + 'px' ) ; $content . offset ( ) ; //…" at bounding box center [331, 460] width 322 height 797
type textarea "}"
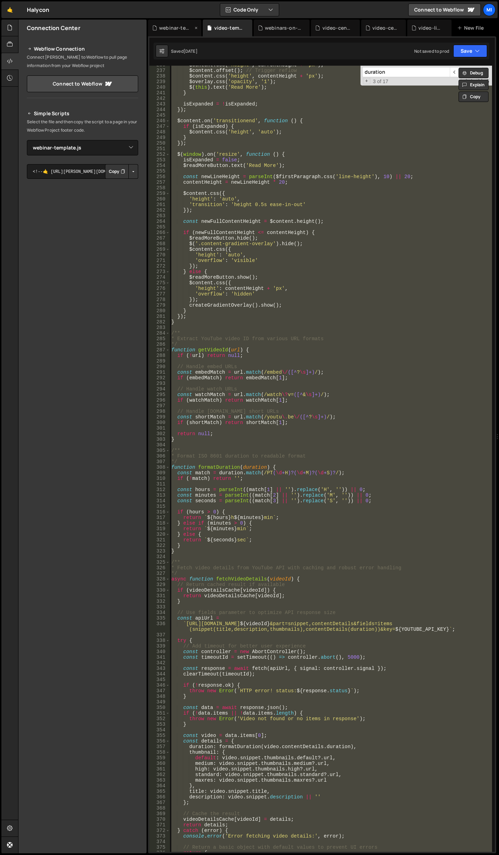
click at [179, 28] on div "webinar-template.js" at bounding box center [176, 27] width 34 height 7
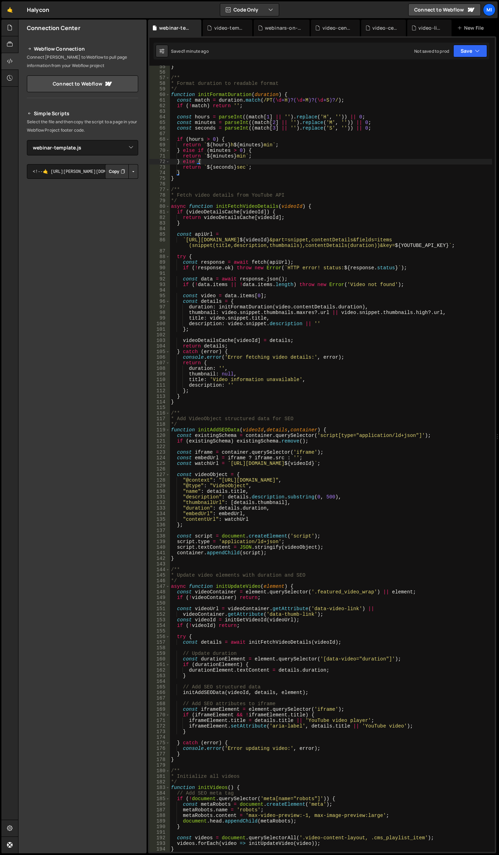
click at [286, 278] on div "} /** * Format duration to readable format */ function initFormatDuration ( dur…" at bounding box center [331, 462] width 323 height 797
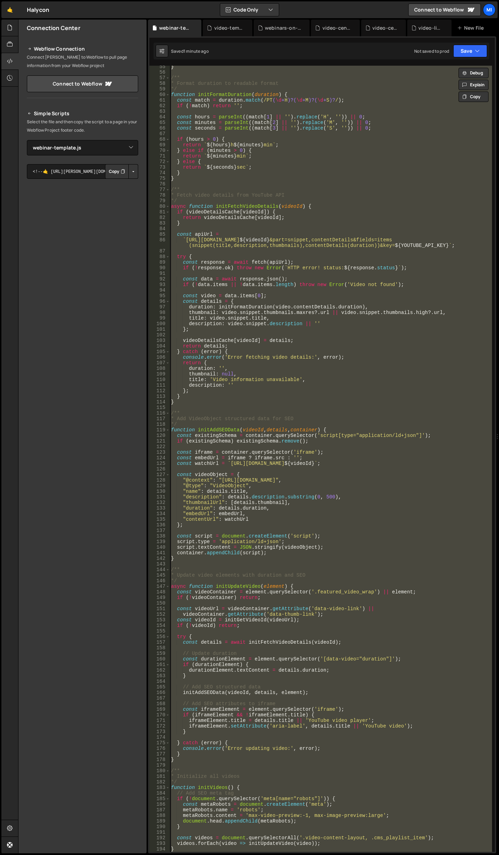
paste textarea
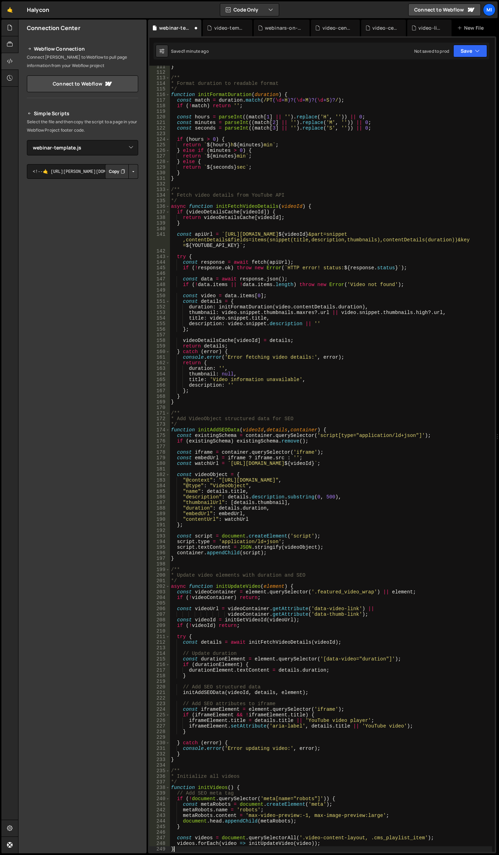
scroll to position [616, 0]
type textarea "videos.forEach(video => initUpdateVideo(video));"
click at [368, 249] on div "} /** * Format duration to readable format */ function initFormatDuration ( dur…" at bounding box center [331, 462] width 323 height 797
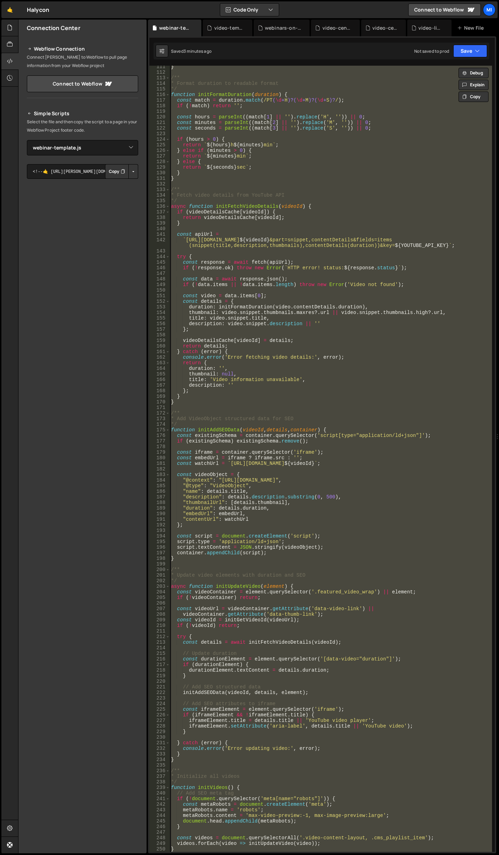
paste textarea
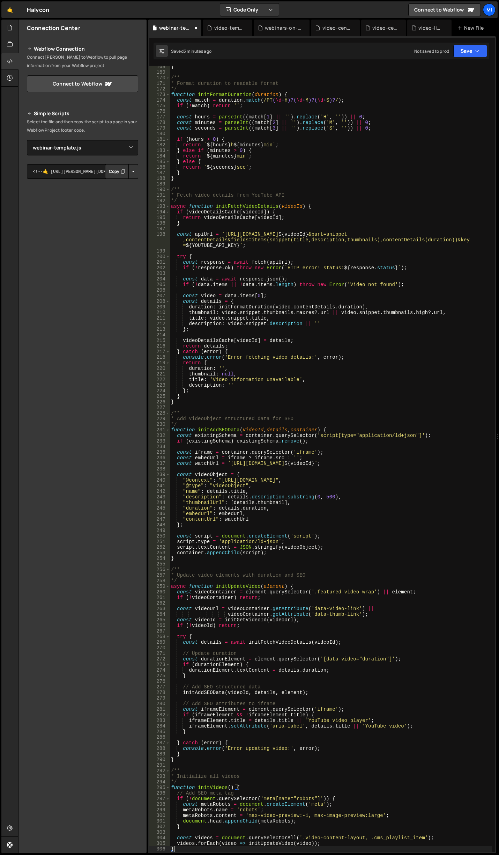
scroll to position [935, 0]
type textarea "videos.forEach(video => initUpdateVideo(video));"
click at [201, 293] on div "} /** * Format duration to readable format */ function initFormatDuration ( dur…" at bounding box center [331, 462] width 323 height 797
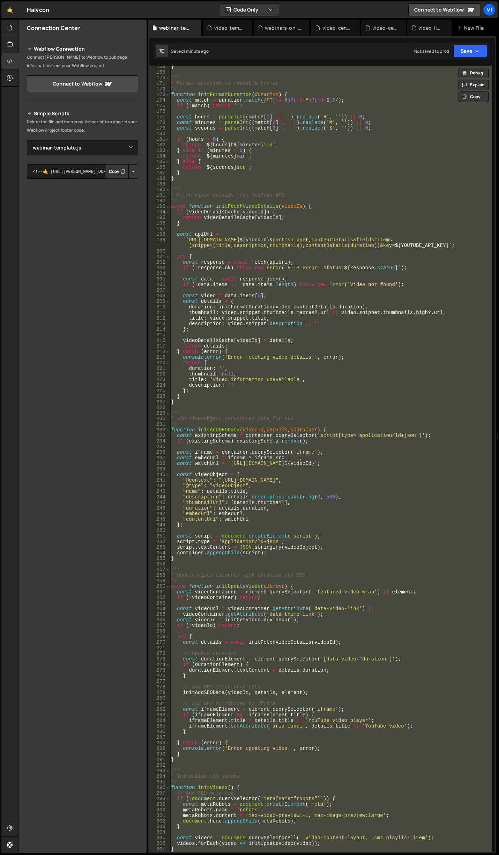
paste textarea
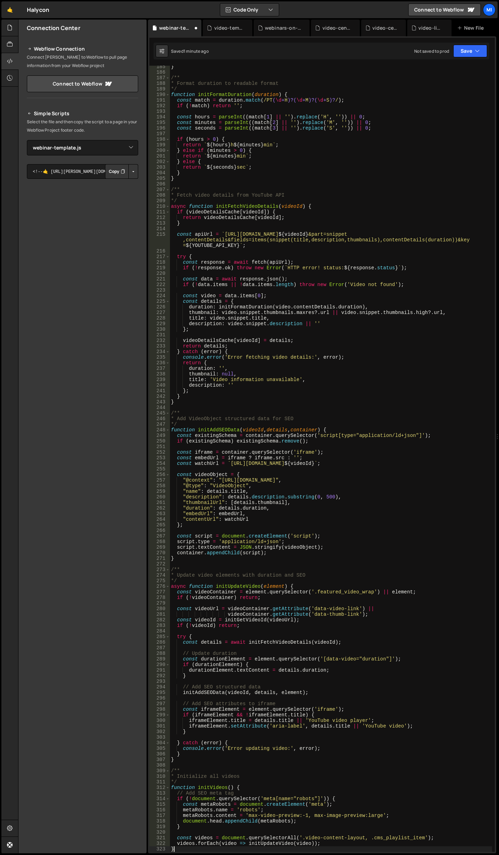
scroll to position [1030, 0]
drag, startPoint x: 199, startPoint y: 277, endPoint x: 205, endPoint y: 274, distance: 6.6
click at [199, 277] on div "} /** * Format duration to readable format */ function initFormatDuration ( dur…" at bounding box center [331, 462] width 323 height 797
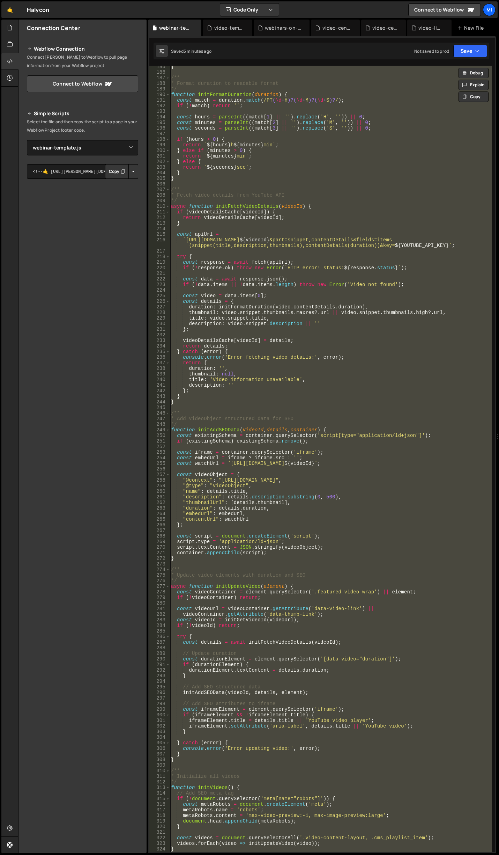
paste textarea
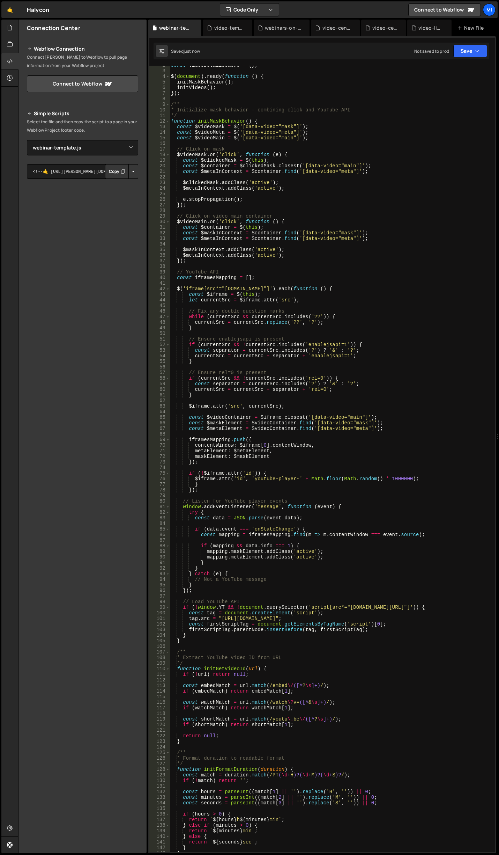
scroll to position [0, 0]
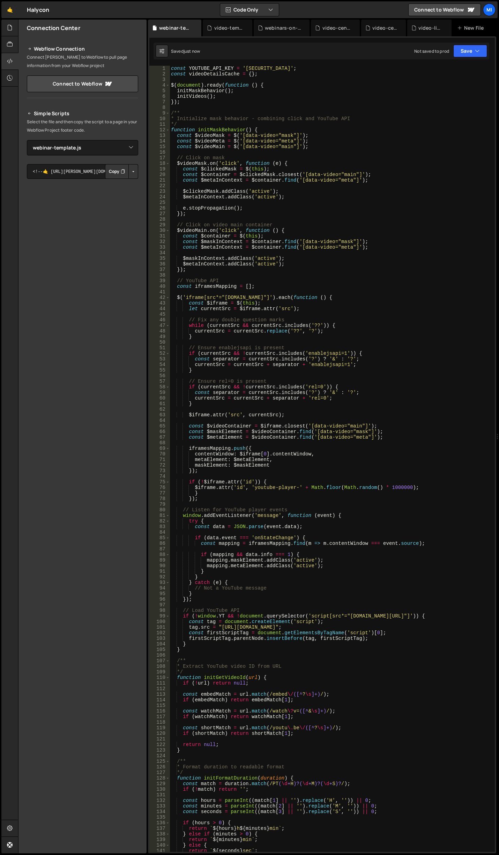
click at [238, 258] on div "const YOUTUBE_API_KEY = '[SECURITY_DATA]' ; const videoDetailsCache = { } ; $ (…" at bounding box center [331, 464] width 323 height 797
type textarea "videos.forEach(video => initUpdateVideo(video)); }"
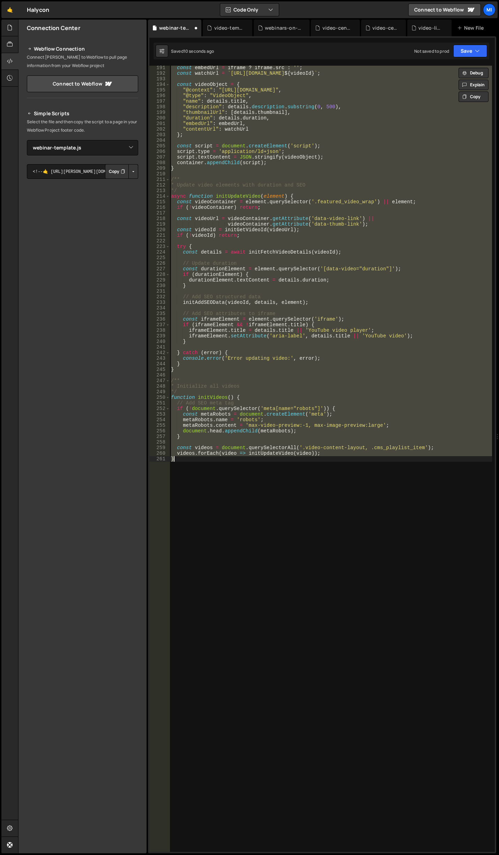
scroll to position [1074, 0]
click at [262, 306] on div "const embedUrl = iframe ? iframe . src : '' ; const watchUrl = ` [URL][DOMAIN_N…" at bounding box center [331, 459] width 323 height 786
paste textarea
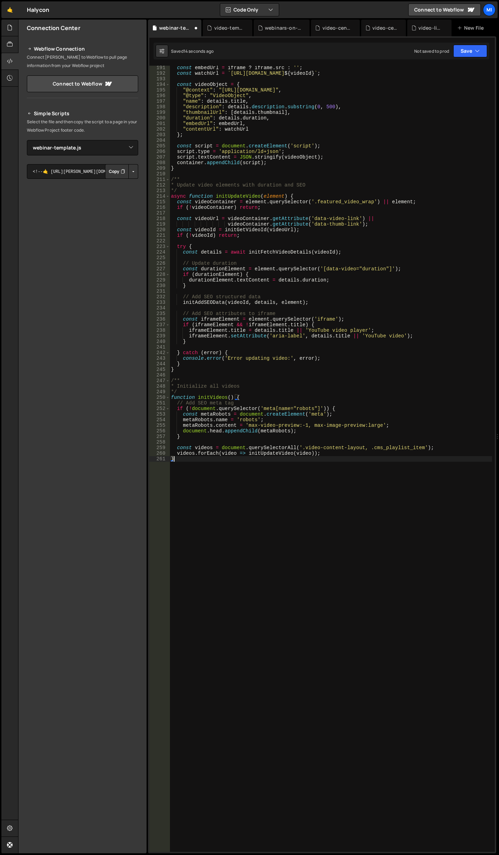
type textarea "videos.forEach(video => initUpdateVideo(video));"
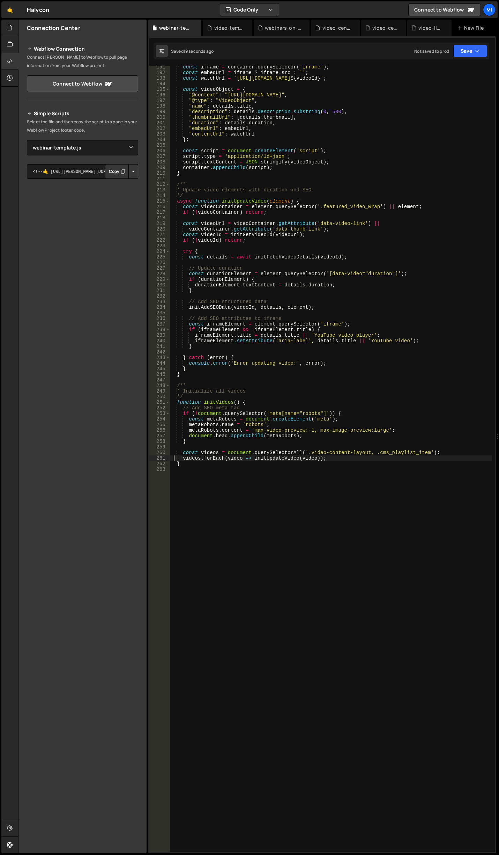
scroll to position [1079, 0]
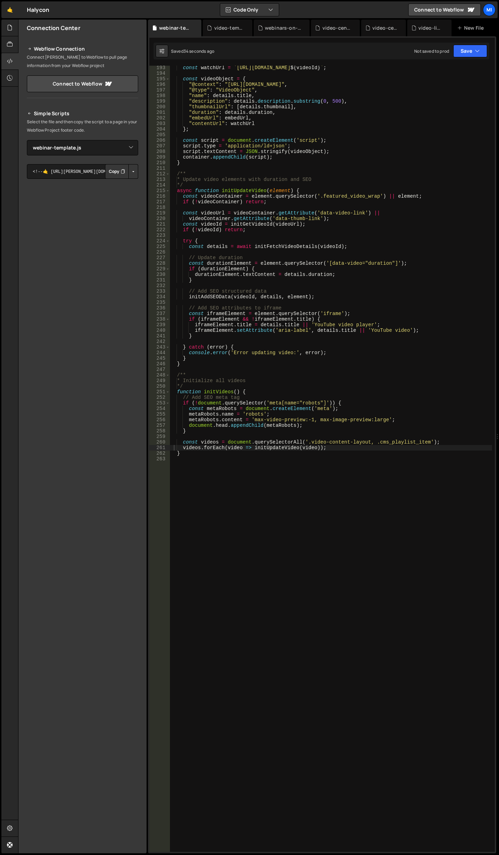
click at [385, 473] on div "const watchUrl = ` [URL][DOMAIN_NAME] ${ videoId } ` ; const videoObject = { "@…" at bounding box center [331, 463] width 323 height 797
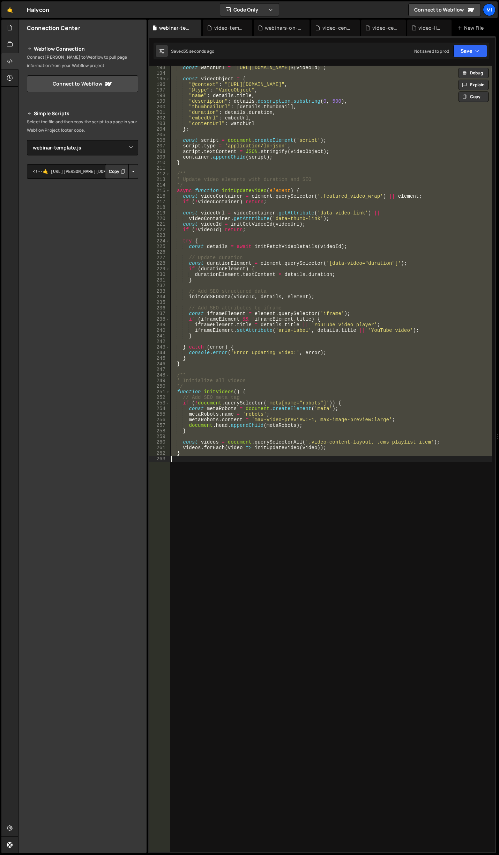
paste textarea "}"
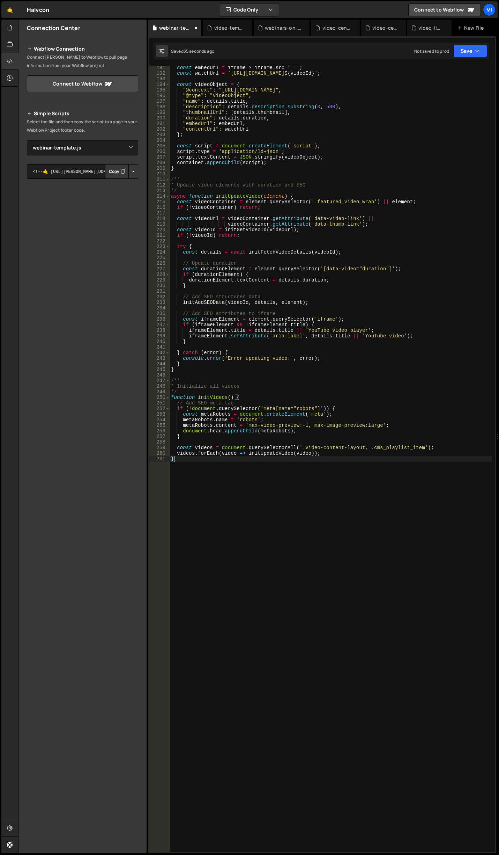
type textarea "videos.forEach(video => initUpdateVideo(video));"
